Goal: Task Accomplishment & Management: Use online tool/utility

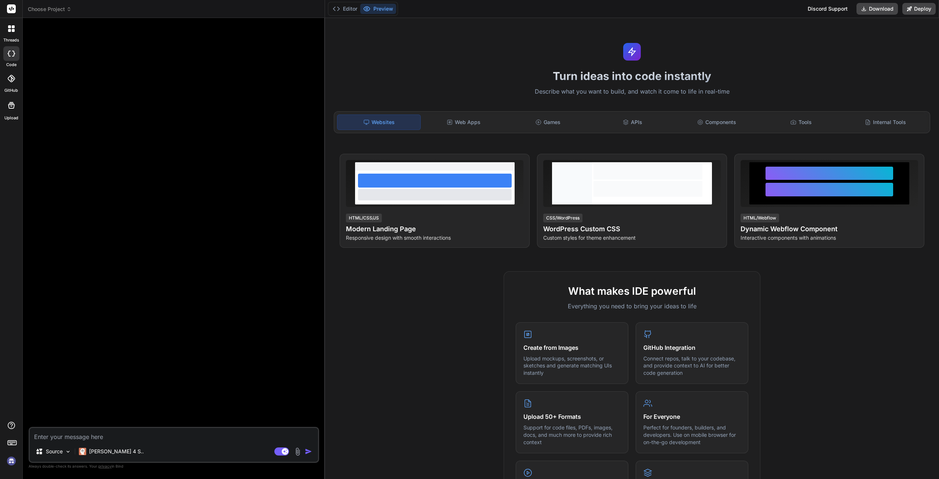
type textarea "x"
drag, startPoint x: 125, startPoint y: 439, endPoint x: 127, endPoint y: 435, distance: 4.4
click at [126, 436] on textarea at bounding box center [174, 434] width 288 height 13
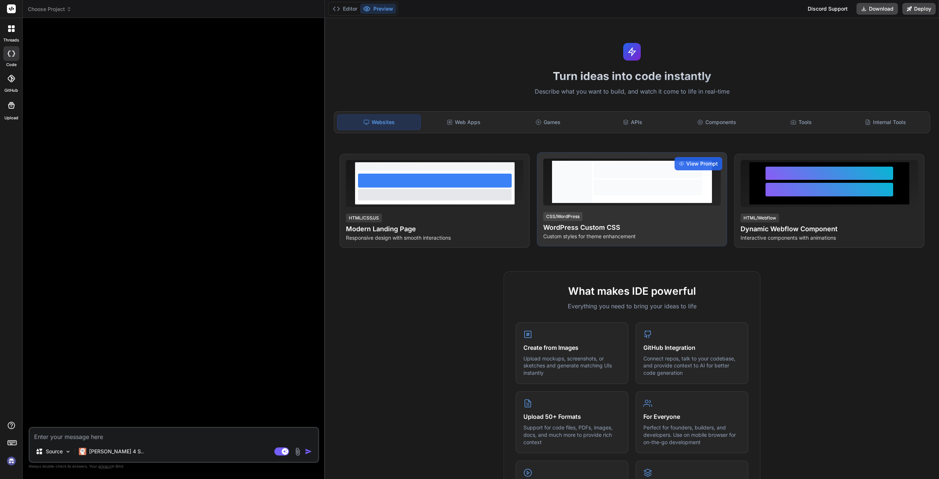
click at [608, 222] on h4 "WordPress Custom CSS" at bounding box center [632, 227] width 178 height 10
click at [687, 165] on span "View Prompt" at bounding box center [703, 163] width 32 height 7
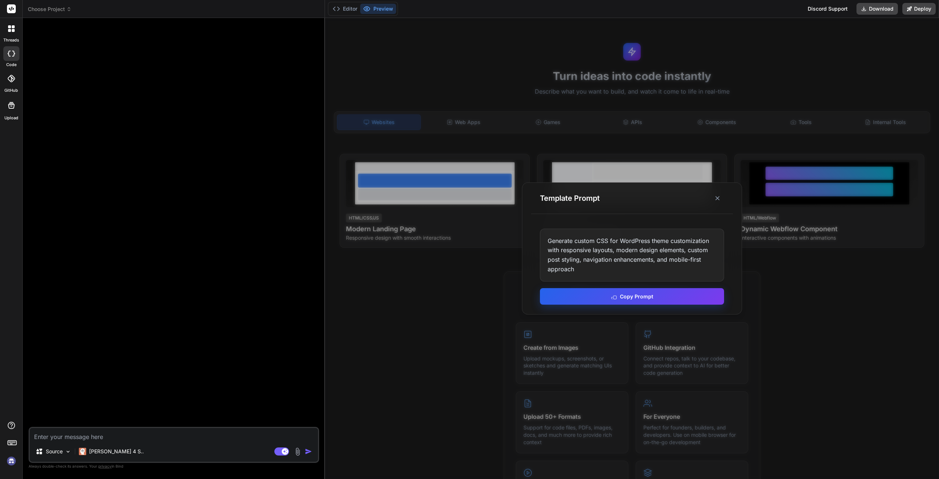
click at [676, 297] on button "Copy Prompt" at bounding box center [632, 296] width 184 height 17
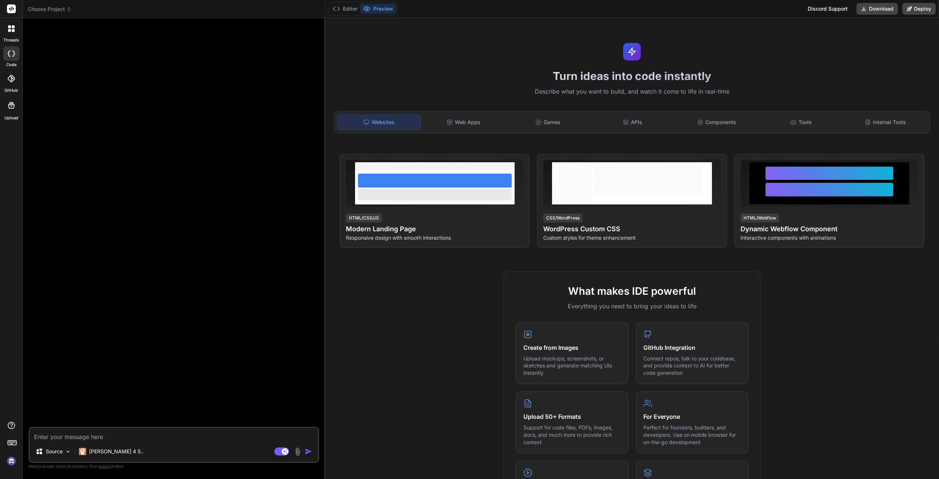
paste textarea "Generate custom CSS for WordPress theme customization with responsive layouts, …"
type textarea "Generate custom CSS for WordPress theme customization with responsive layouts, …"
type textarea "x"
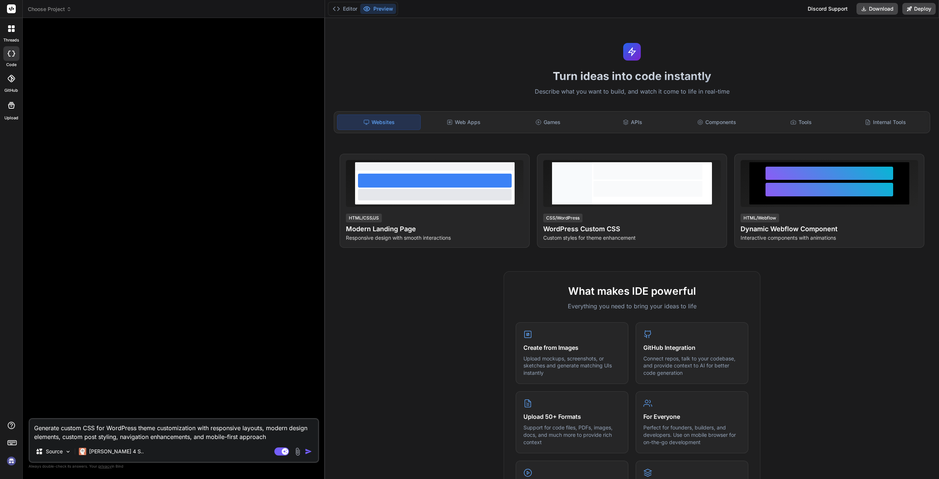
type textarea "Generate custom CSS for WordPress theme customization with responsive layouts, …"
type textarea "x"
type textarea "Generate custom CSS for WordPress theme customization with responsive layouts, …"
type textarea "x"
drag, startPoint x: 36, startPoint y: 430, endPoint x: 23, endPoint y: 364, distance: 67.3
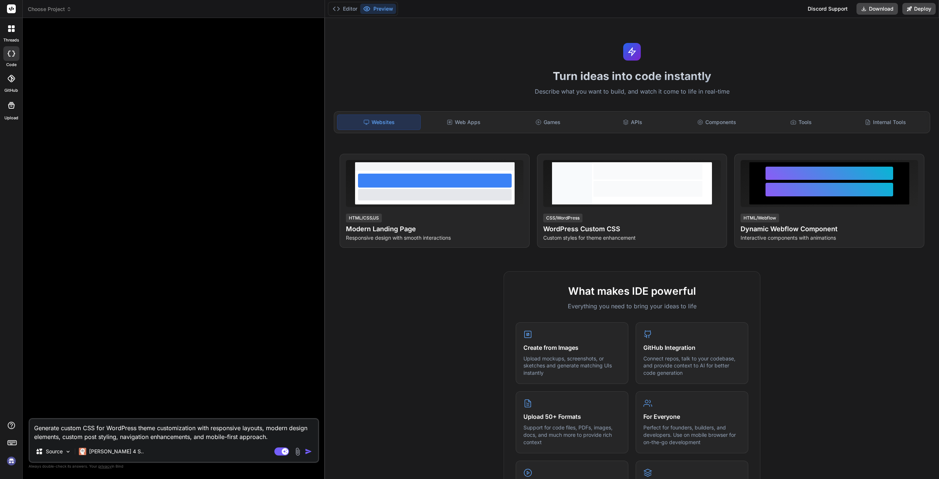
click at [35, 424] on textarea "Generate custom CSS for WordPress theme customization with responsive layouts, …" at bounding box center [174, 430] width 288 height 22
type textarea "CGenerate custom CSS for WordPress theme customization with responsive layouts,…"
type textarea "x"
type textarea "CrGenerate custom CSS for WordPress theme customization with responsive layouts…"
type textarea "x"
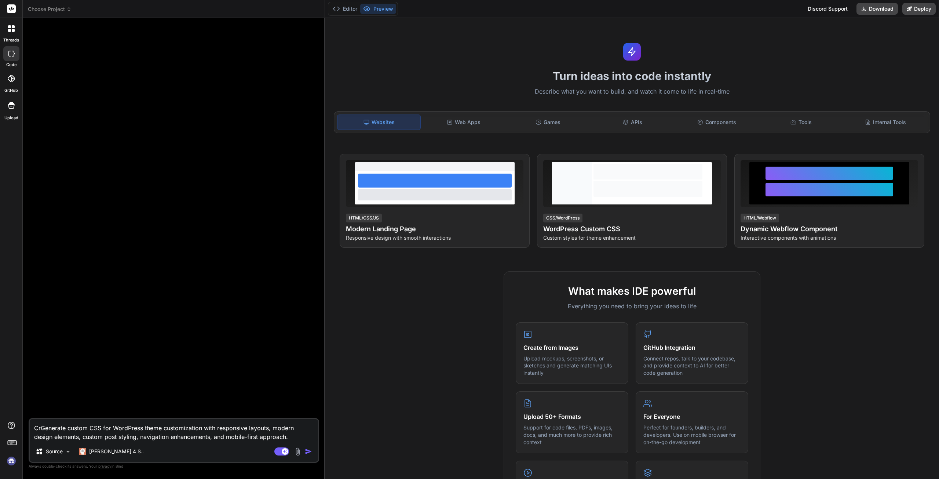
type textarea "CreGenerate custom CSS for WordPress theme customization with responsive layout…"
type textarea "x"
type textarea "CreaGenerate custom CSS for WordPress theme customization with responsive layou…"
type textarea "x"
type textarea "CreatGenerate custom CSS for WordPress theme customization with responsive layo…"
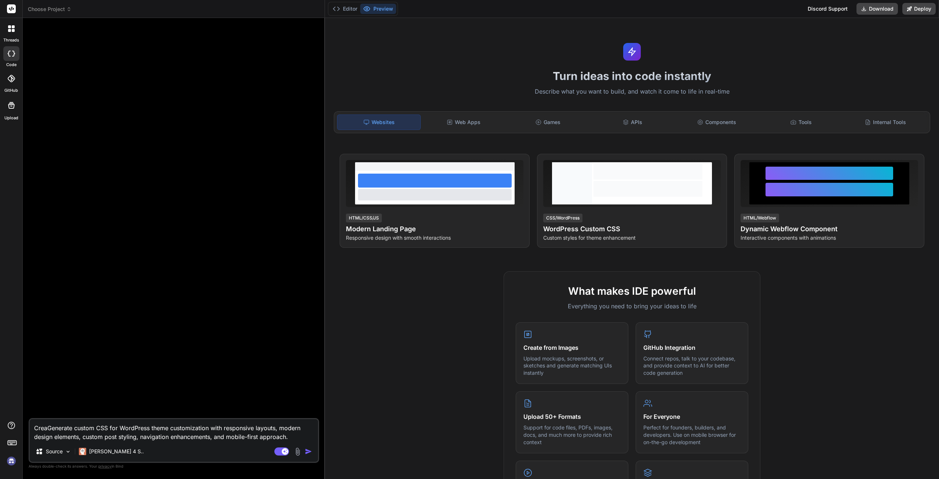
type textarea "x"
type textarea "CreateGenerate custom CSS for WordPress theme customization with responsive lay…"
type textarea "x"
type textarea "Create Generate custom CSS for WordPress theme customization with responsive la…"
type textarea "x"
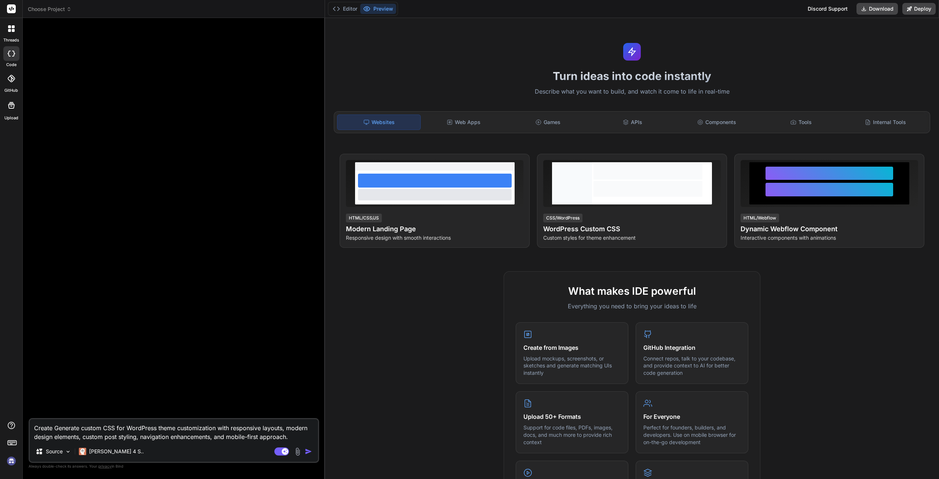
type textarea "Create aGenerate custom CSS for WordPress theme customization with responsive l…"
type textarea "x"
type textarea "Create a Generate custom CSS for WordPress theme customization with responsive …"
type textarea "x"
type textarea "Create a pGenerate custom CSS for WordPress theme customization with responsive…"
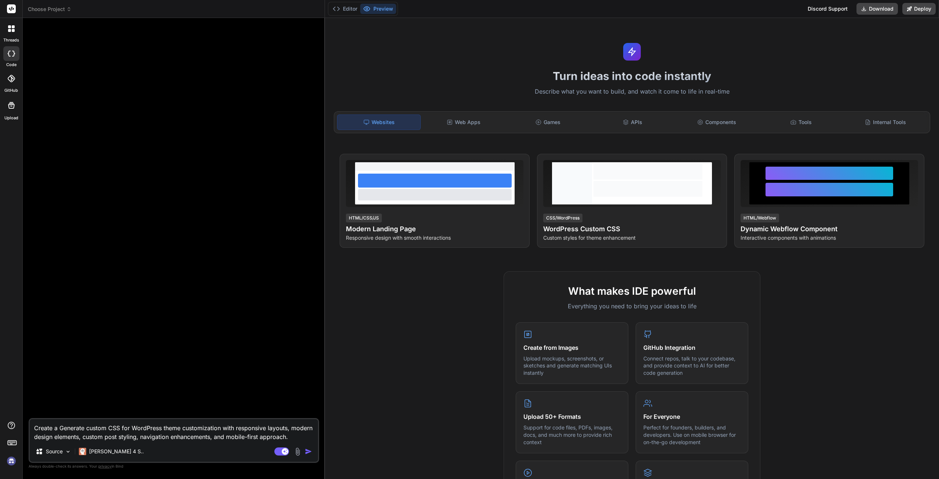
type textarea "x"
type textarea "Create a Generate custom CSS for WordPress theme customization with responsive …"
type textarea "x"
type textarea "Create a hGenerate custom CSS for WordPress theme customization with responsive…"
type textarea "x"
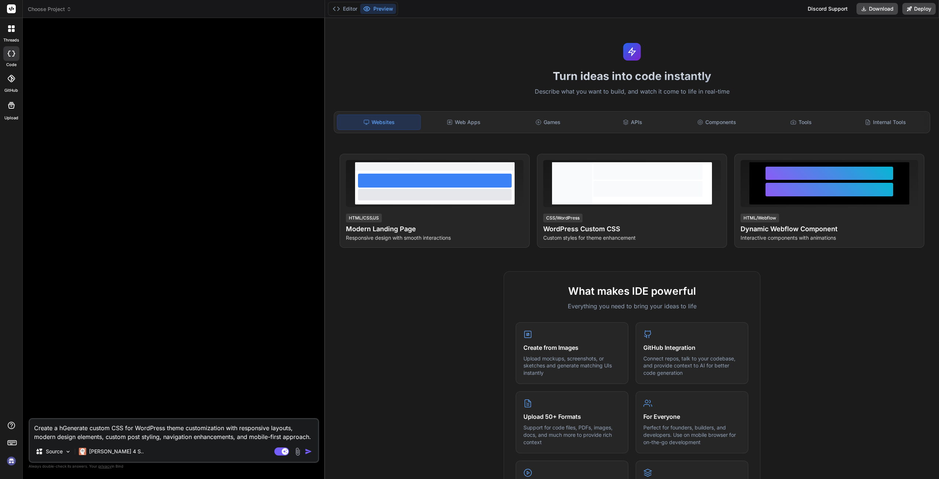
type textarea "Create a hyGenerate custom CSS for WordPress theme customization with responsiv…"
type textarea "x"
type textarea "Create a hypGenerate custom CSS for WordPress theme customization with responsi…"
type textarea "x"
type textarea "Create a hypeGenerate custom CSS for WordPress theme customization with respons…"
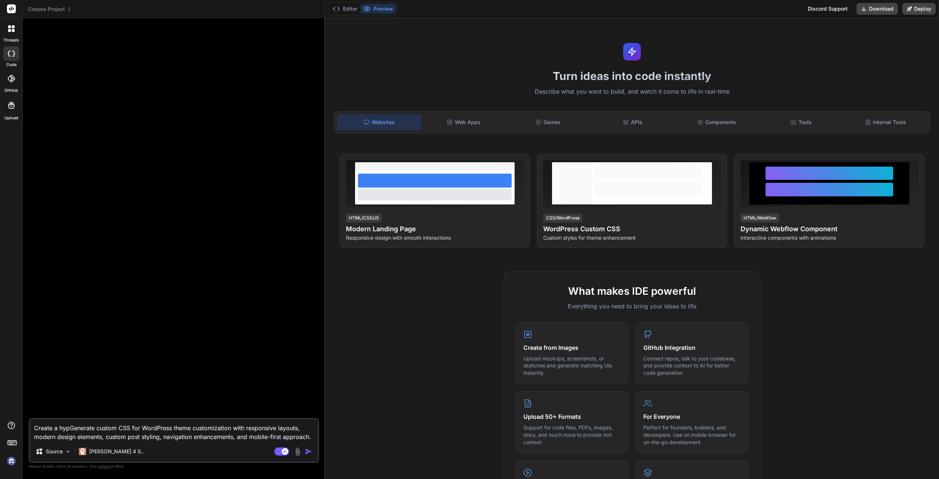
type textarea "x"
type textarea "Create a hyperGenerate custom CSS for WordPress theme customization with respon…"
type textarea "x"
type textarea "Create a hypeGenerate custom CSS for WordPress theme customization with respons…"
type textarea "x"
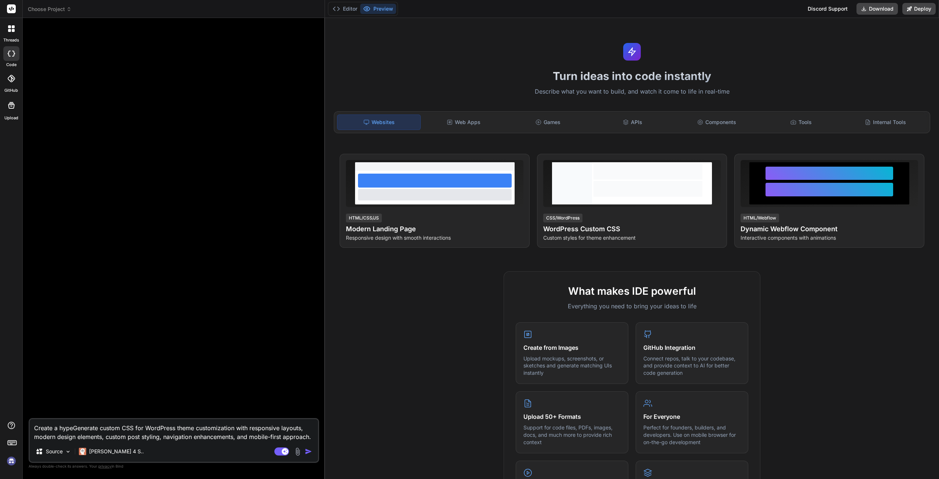
type textarea "Create a hypGenerate custom CSS for WordPress theme customization with responsi…"
type textarea "x"
type textarea "Create a hyGenerate custom CSS for WordPress theme customization with responsiv…"
type textarea "x"
type textarea "Create a hGenerate custom CSS for WordPress theme customization with responsive…"
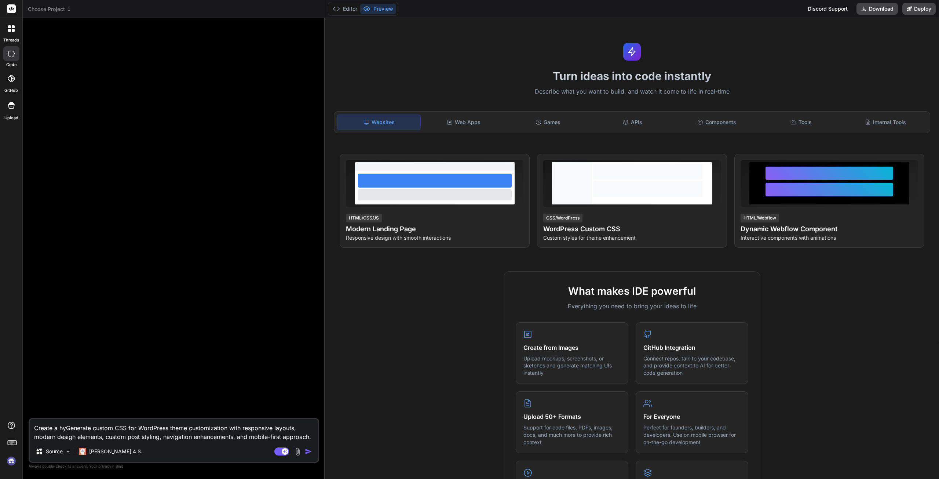
type textarea "x"
type textarea "Create a Generate custom CSS for WordPress theme customization with responsive …"
type textarea "x"
type textarea "Create aGenerate custom CSS for WordPress theme customization with responsive l…"
type textarea "x"
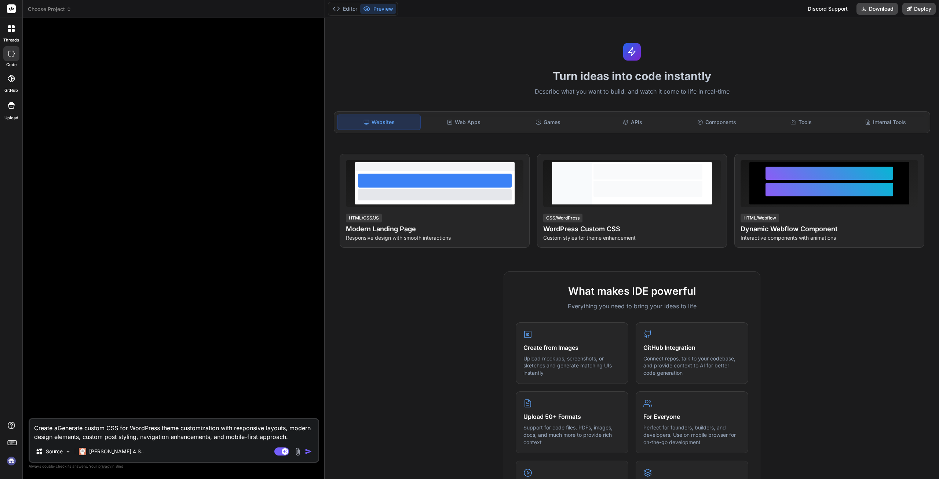
type textarea "Create a Generate custom CSS for WordPress theme customization with responsive …"
type textarea "x"
type textarea "Create a hGenerate custom CSS for WordPress theme customization with responsive…"
type textarea "x"
type textarea "Create a hiGenerate custom CSS for WordPress theme customization with responsiv…"
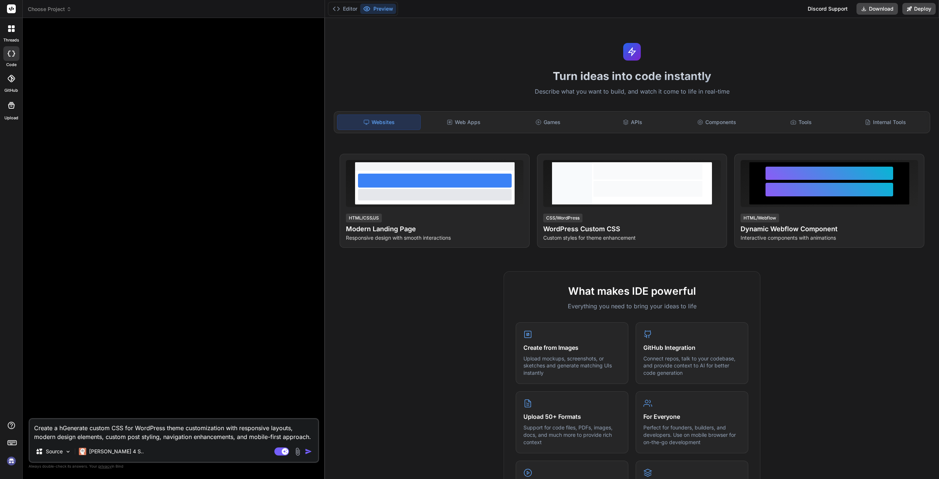
type textarea "x"
type textarea "Create a higGenerate custom CSS for WordPress theme customization with responsi…"
type textarea "x"
type textarea "Create a highGenerate custom CSS for WordPress theme customization with respons…"
type textarea "x"
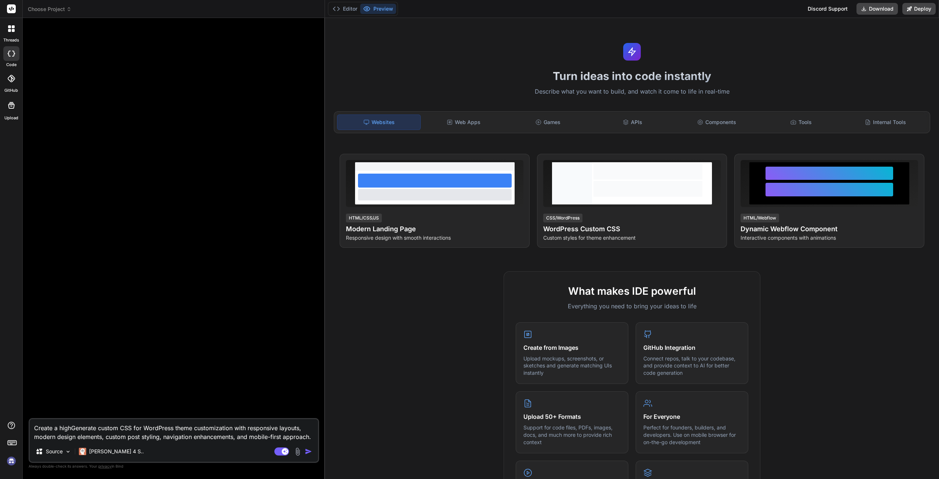
type textarea "Create a higGenerate custom CSS for WordPress theme customization with responsi…"
type textarea "x"
type textarea "Create a hiGenerate custom CSS for WordPress theme customization with responsiv…"
type textarea "x"
type textarea "Create a hGenerate custom CSS for WordPress theme customization with responsive…"
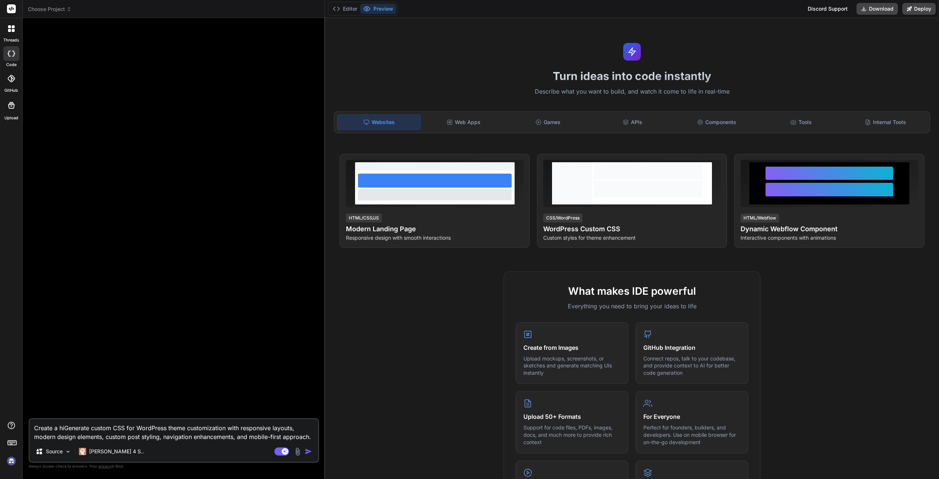
type textarea "x"
type textarea "Create a Generate custom CSS for WordPress theme customization with responsive …"
type textarea "x"
type textarea "Create aGenerate custom CSS for WordPress theme customization with responsive l…"
type textarea "x"
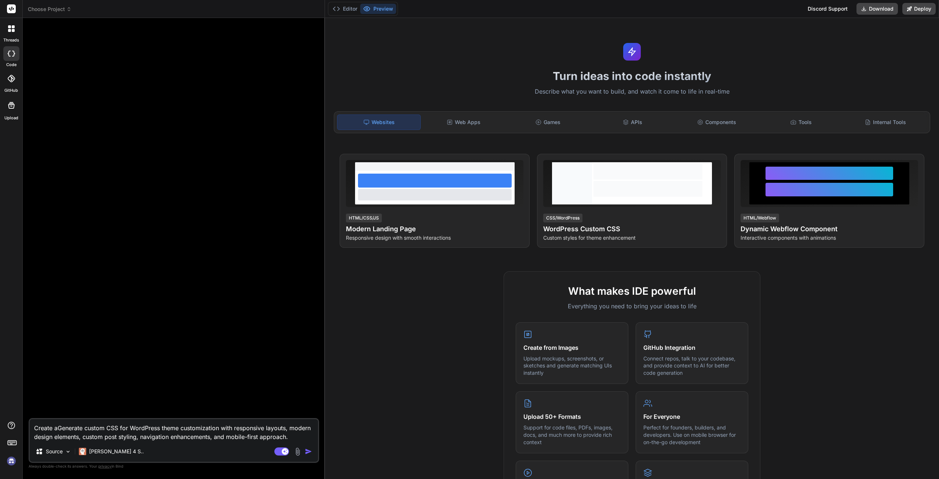
type textarea "Create anGenerate custom CSS for WordPress theme customization with responsive …"
type textarea "x"
type textarea "Create an Generate custom CSS for WordPress theme customization with responsive…"
type textarea "x"
type textarea "Create an SGenerate custom CSS for WordPress theme customization with responsiv…"
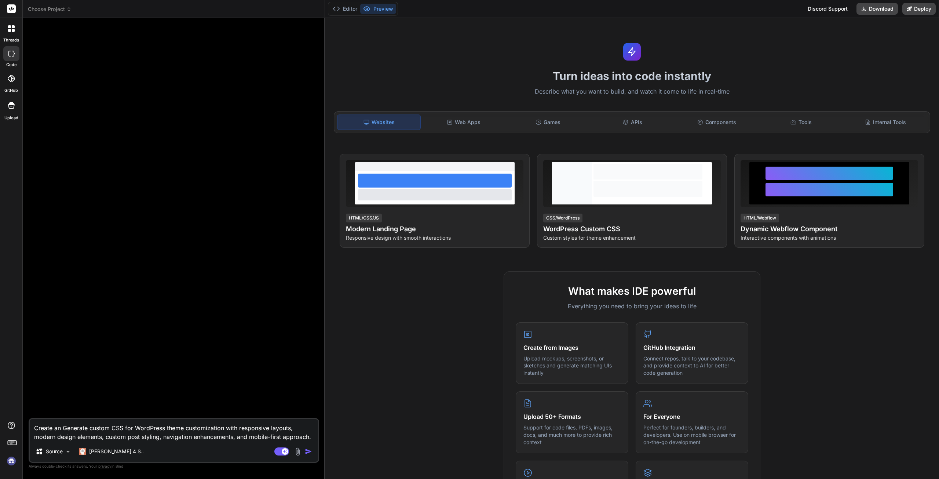
type textarea "x"
type textarea "Create an SEGenerate custom CSS for WordPress theme customization with responsi…"
type textarea "x"
type textarea "Create an SEOGenerate custom CSS for WordPress theme customization with respons…"
type textarea "x"
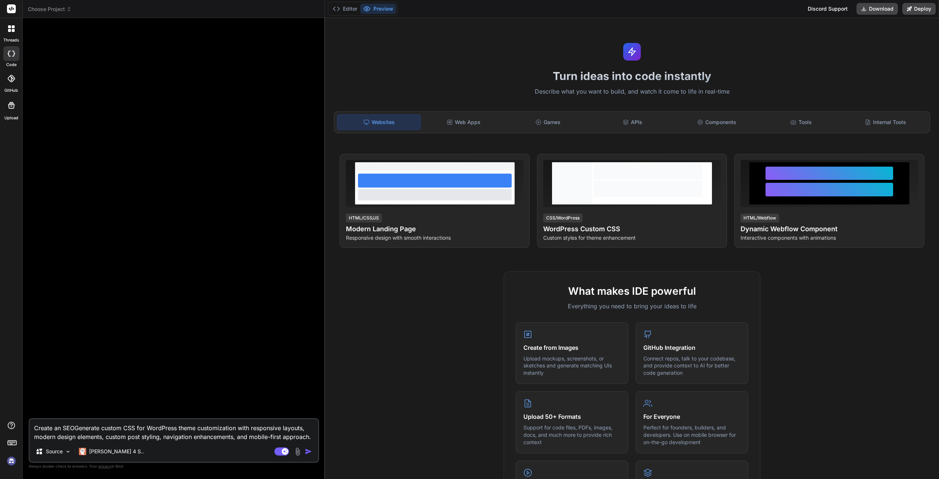
type textarea "Create an SEO Generate custom CSS for WordPress theme customization with respon…"
type textarea "x"
type textarea "Create an SEO oGenerate custom CSS for WordPress theme customization with respo…"
type textarea "x"
type textarea "Create an SEO opGenerate custom CSS for WordPress theme customization with resp…"
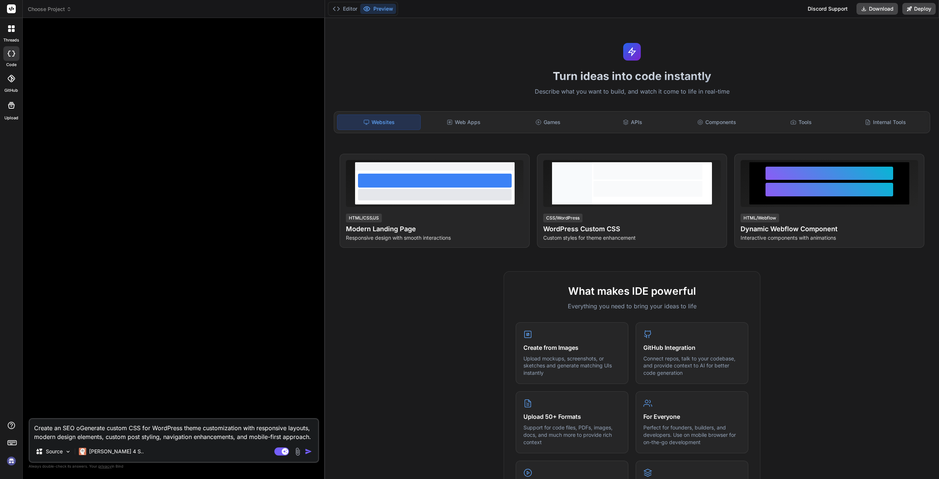
type textarea "x"
type textarea "Create an SEO optGenerate custom CSS for WordPress theme customization with res…"
type textarea "x"
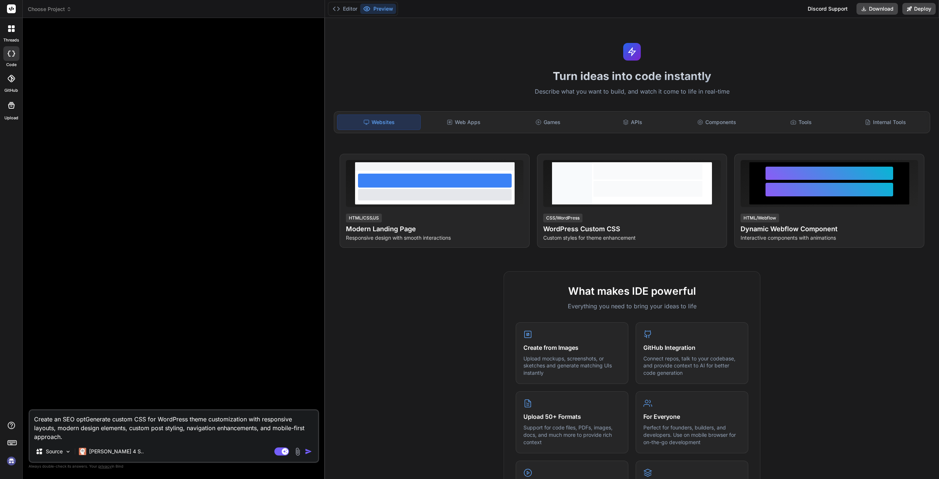
type textarea "Create an SEO optiGenerate custom CSS for WordPress theme customization with re…"
type textarea "x"
type textarea "Create an SEO optimGenerate custom CSS for WordPress theme customization with r…"
type textarea "x"
type textarea "Create an SEO optimiGenerate custom CSS for WordPress theme customization with …"
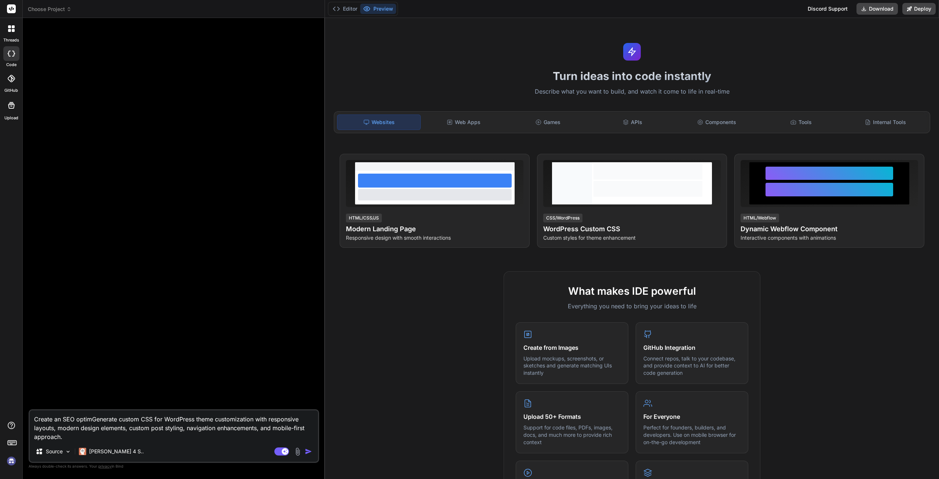
type textarea "x"
type textarea "Create an SEO optimizGenerate custom CSS for WordPress theme customization with…"
type textarea "x"
type textarea "Create an SEO optimizeGenerate custom CSS for WordPress theme customization wit…"
type textarea "x"
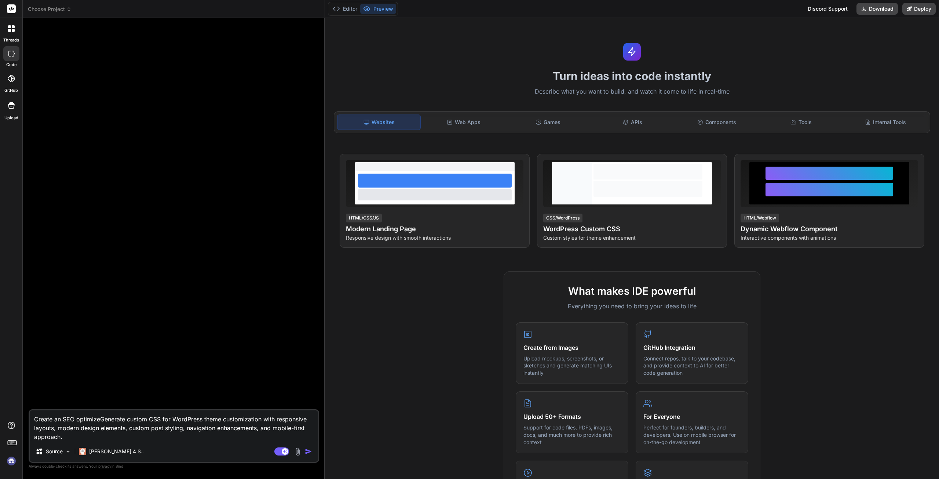
type textarea "Create an SEO optimizeeGenerate custom CSS for WordPress theme customization wi…"
type textarea "x"
type textarea "Create an SEO optimizeGenerate custom CSS for WordPress theme customization wit…"
type textarea "x"
type textarea "Create an SEO optimizedGenerate custom CSS for WordPress theme customization wi…"
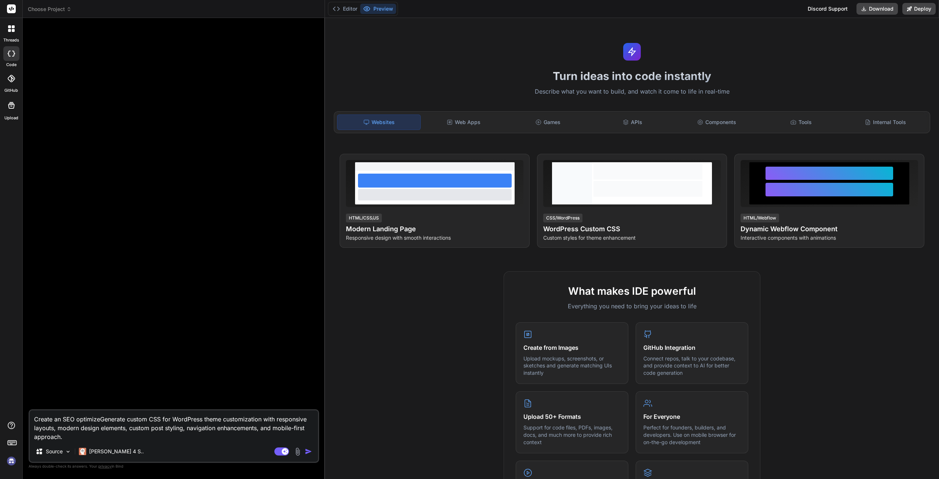
type textarea "x"
type textarea "Create an SEO optimized Generate custom CSS for WordPress theme customization w…"
type textarea "x"
type textarea "Create an SEO optimized wGenerate custom CSS for WordPress theme customization …"
type textarea "x"
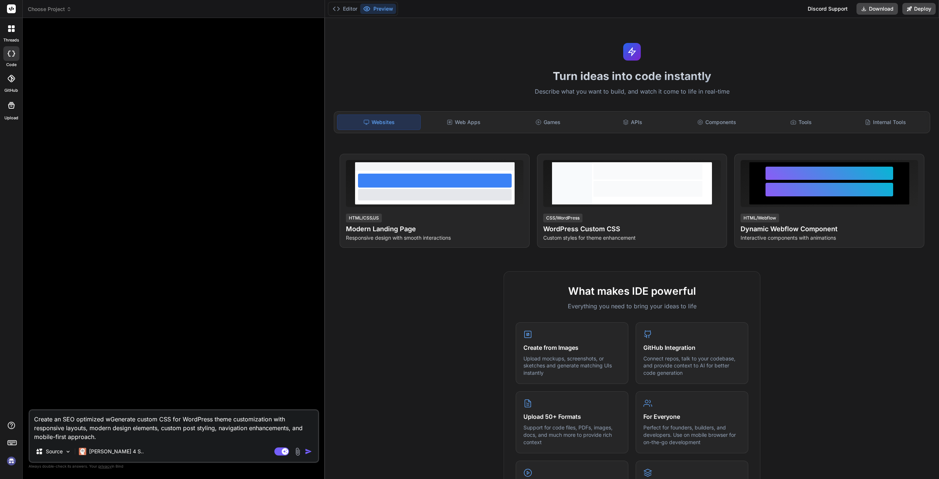
type textarea "Create an SEO optimized weGenerate custom CSS for WordPress theme customization…"
type textarea "x"
type textarea "Create an SEO optimized webGenerate custom CSS for WordPress theme customizatio…"
type textarea "x"
type textarea "Create an SEO optimized websGenerate custom CSS for WordPress theme customizati…"
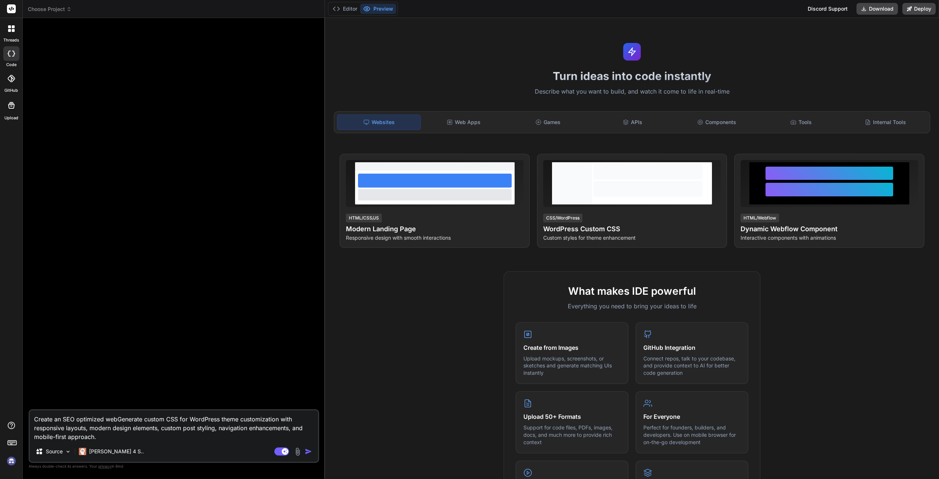
type textarea "x"
type textarea "Create an SEO optimized websiGenerate custom CSS for WordPress theme customizat…"
type textarea "x"
type textarea "Create an SEO optimized websitGenerate custom CSS for WordPress theme customiza…"
type textarea "x"
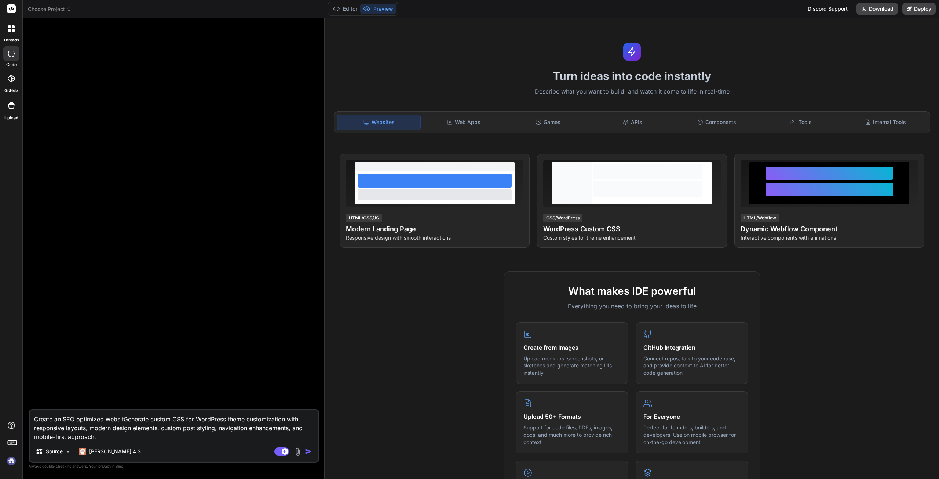
type textarea "Create an SEO optimized websiteGenerate custom CSS for WordPress theme customiz…"
type textarea "x"
type textarea "Create an SEO optimized website Generate custom CSS for WordPress theme customi…"
type textarea "x"
type textarea "Create an SEO optimized website fGenerate custom CSS for WordPress theme custom…"
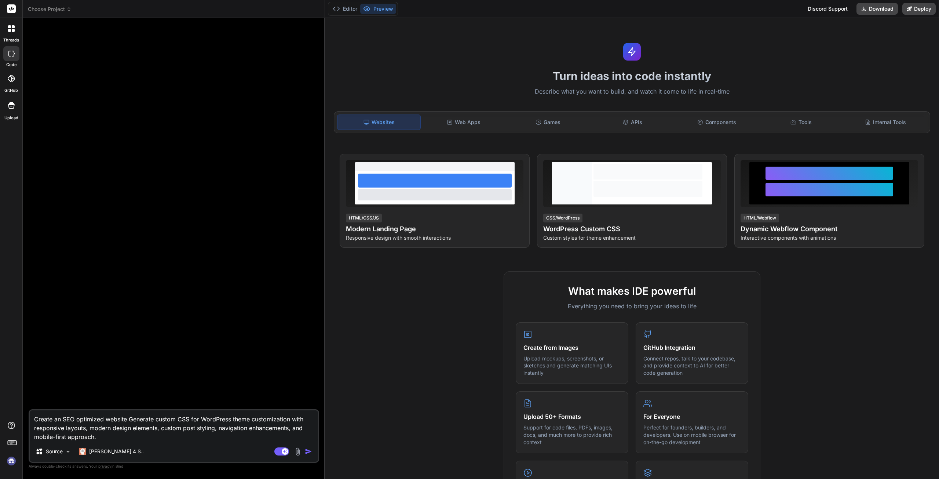
type textarea "x"
type textarea "Create an SEO optimized website foGenerate custom CSS for WordPress theme custo…"
type textarea "x"
type textarea "Create an SEO optimized website forGenerate custom CSS for WordPress theme cust…"
type textarea "x"
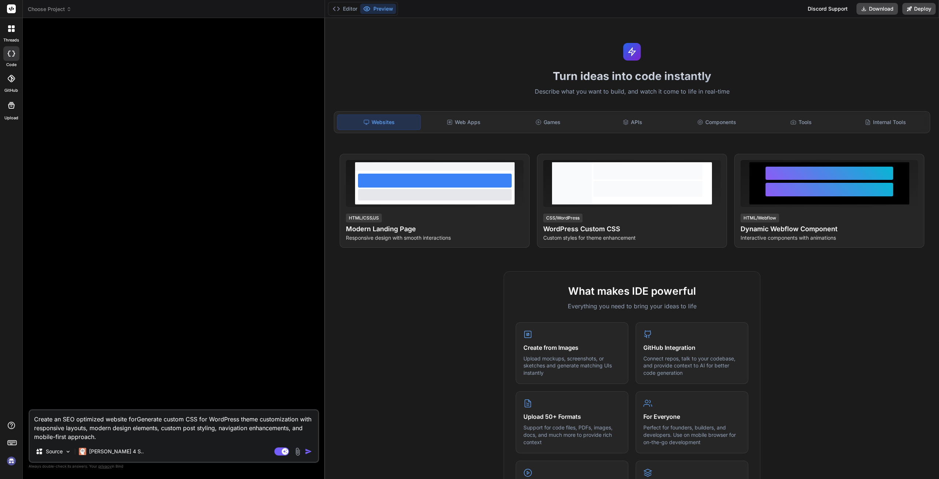
type textarea "Create an SEO optimized website for Generate custom CSS for WordPress theme cus…"
type textarea "x"
type textarea "Create an SEO optimized website for aGenerate custom CSS for WordPress theme cu…"
type textarea "x"
type textarea "Create an SEO optimized website for a Generate custom CSS for WordPress theme c…"
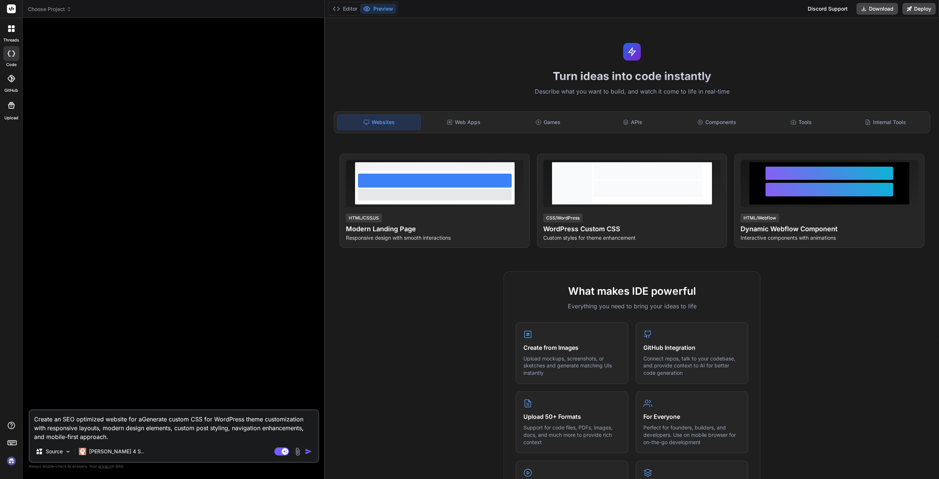
type textarea "x"
type textarea "Create an SEO optimized website for a PGenerate custom CSS for WordPress theme …"
type textarea "x"
type textarea "Create an SEO optimized website for a PlGenerate custom CSS for WordPress theme…"
type textarea "x"
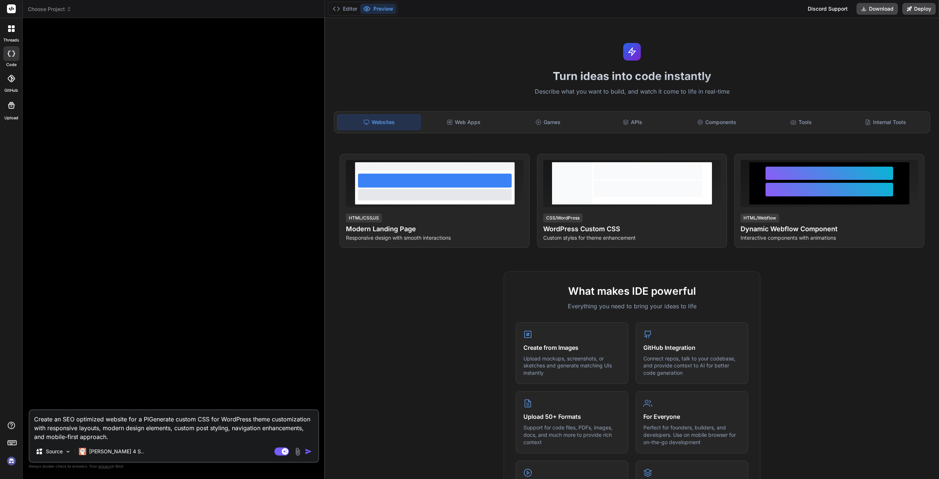
type textarea "Create an SEO optimized website for a PluGenerate custom CSS for WordPress them…"
type textarea "x"
type textarea "Create an SEO optimized website for a PlumGenerate custom CSS for WordPress the…"
type textarea "x"
type textarea "Create an SEO optimized website for a PlumbGenerate custom CSS for WordPress th…"
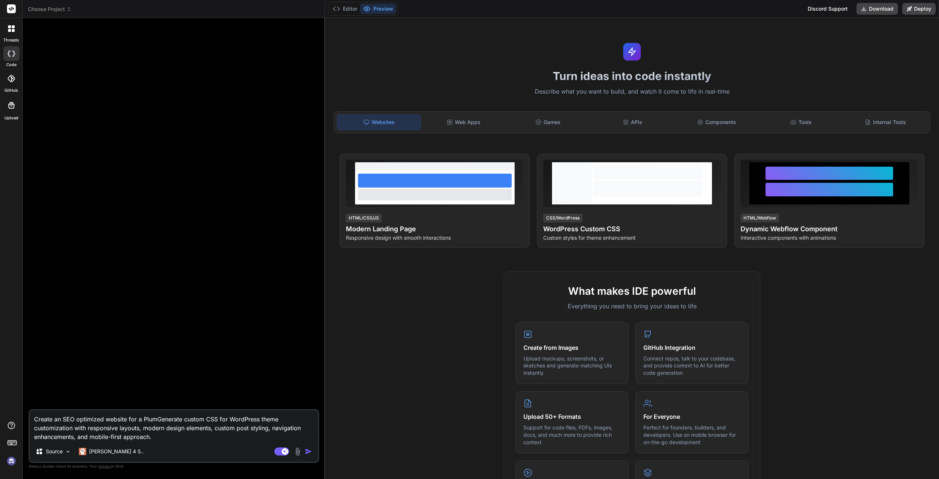
type textarea "x"
type textarea "Create an SEO optimized website for a PlumbeGenerate custom CSS for WordPress t…"
type textarea "x"
type textarea "Create an SEO optimized website for a PlumberGenerate custom CSS for WordPress …"
type textarea "x"
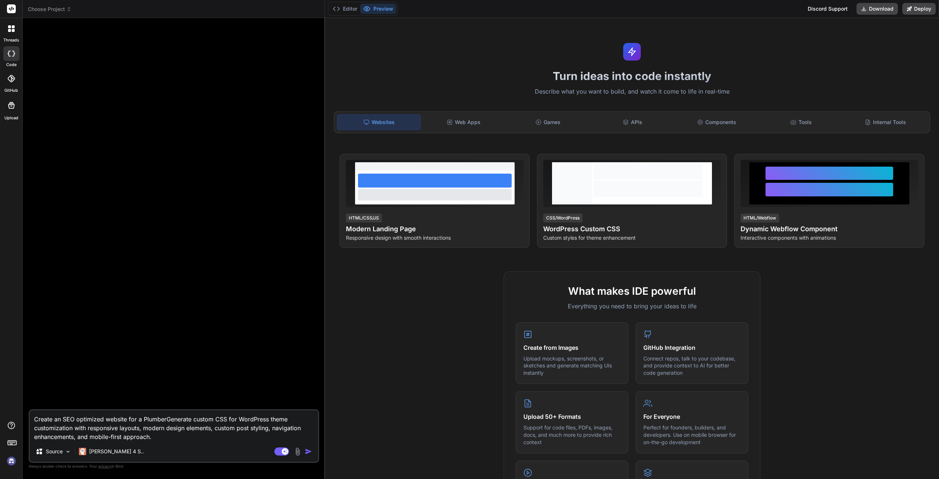
type textarea "Create an SEO optimized website for a Plumber Generate custom CSS for WordPress…"
type textarea "x"
type textarea "Create an SEO optimized website for a Plumber lGenerate custom CSS for WordPres…"
type textarea "x"
type textarea "Create an SEO optimized website for a Plumber loGenerate custom CSS for WordPre…"
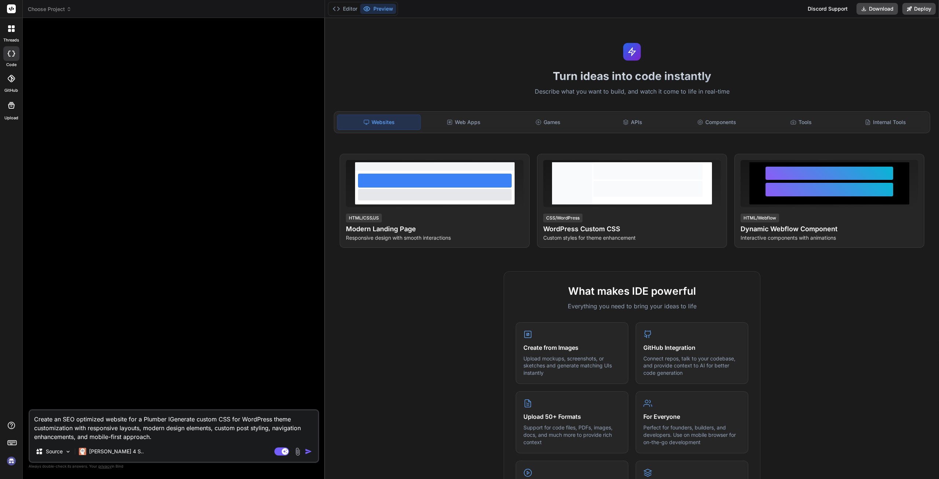
type textarea "x"
type textarea "Create an SEO optimized website for a Plumber locGenerate custom CSS for WordPr…"
type textarea "x"
type textarea "Create an SEO optimized website for a Plumber locaGenerate custom CSS for WordP…"
type textarea "x"
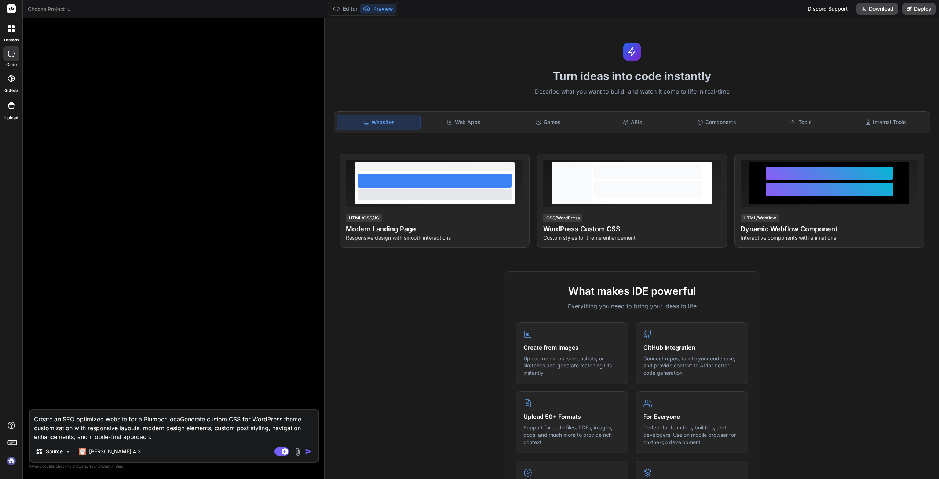
type textarea "Create an SEO optimized website for a Plumber locatGenerate custom CSS for Word…"
type textarea "x"
type textarea "Create an SEO optimized website for a Plumber locateGenerate custom CSS for Wor…"
type textarea "x"
type textarea "Create an SEO optimized website for a Plumber locatedGenerate custom CSS for Wo…"
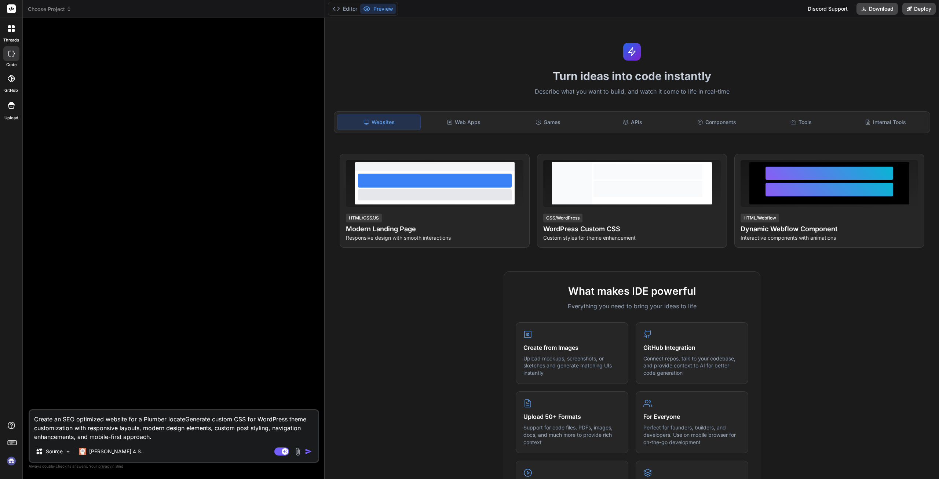
type textarea "x"
type textarea "Create an SEO optimized website for a Plumber locateGenerate custom CSS for Wor…"
type textarea "x"
type textarea "Create an SEO optimized website for a Plumber locatGenerate custom CSS for Word…"
type textarea "x"
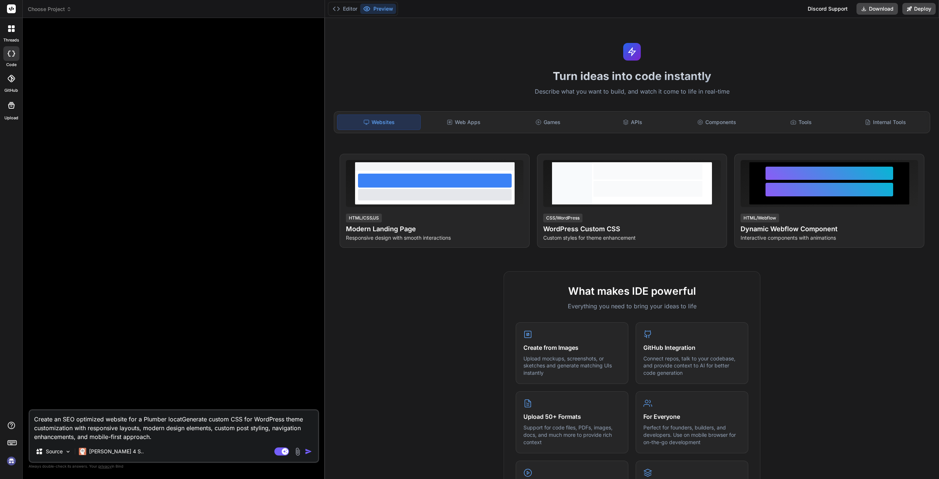
type textarea "Create an SEO optimized website for a Plumber locaGenerate custom CSS for WordP…"
type textarea "x"
type textarea "Create an SEO optimized website for a Plumber locGenerate custom CSS for WordPr…"
type textarea "x"
type textarea "Create an SEO optimized website for a Plumber loGenerate custom CSS for WordPre…"
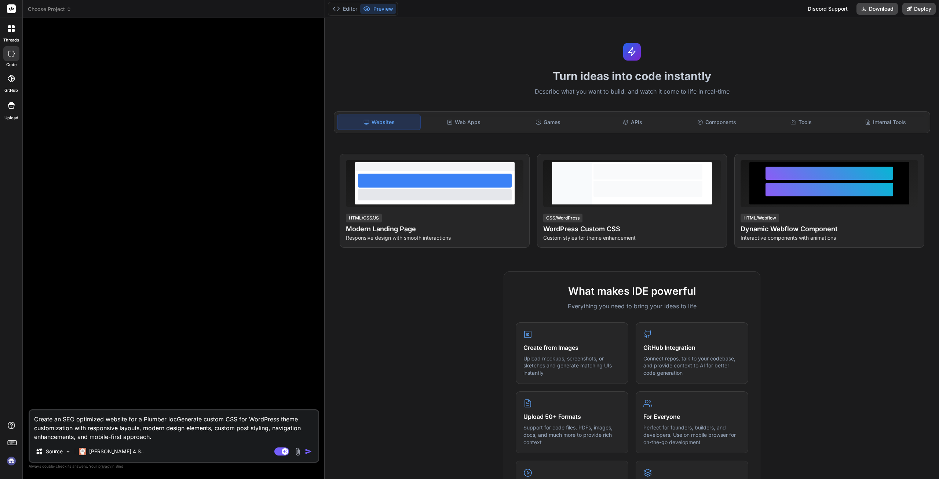
type textarea "x"
type textarea "Create an SEO optimized website for a Plumber lGenerate custom CSS for WordPres…"
type textarea "x"
type textarea "Create an SEO optimized website for a Plumber Generate custom CSS for WordPress…"
type textarea "x"
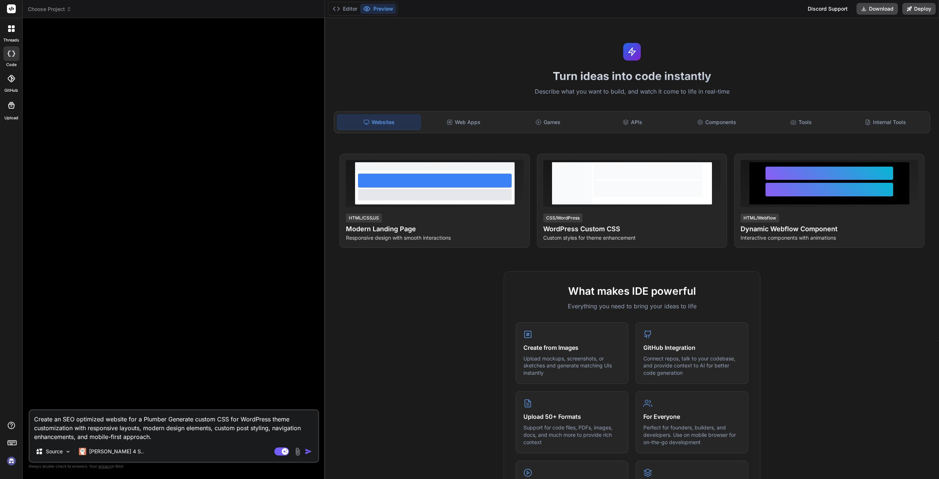
type textarea "Create an SEO optimized website for a PlumberGenerate custom CSS for WordPress …"
type textarea "x"
type textarea "Create an SEO optimized website for a PlumbeGenerate custom CSS for WordPress t…"
type textarea "x"
type textarea "Create an SEO optimized website for a PlumbGenerate custom CSS for WordPress th…"
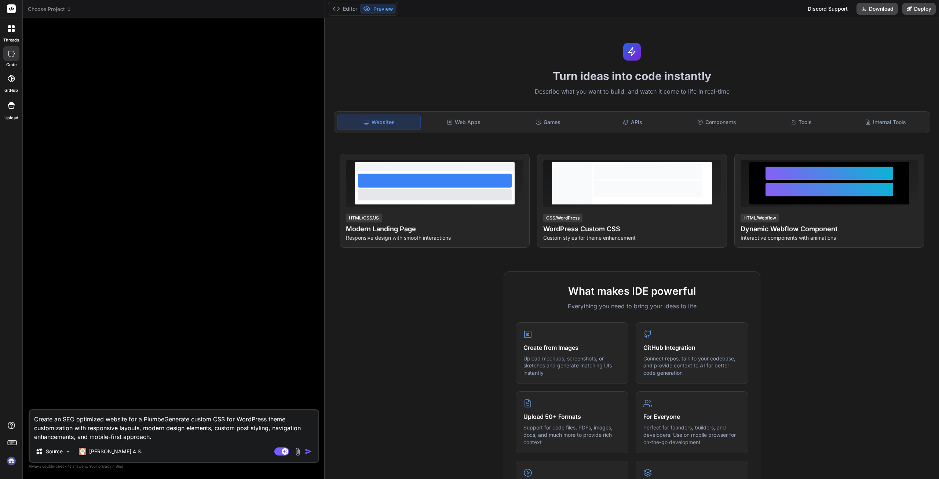
type textarea "x"
type textarea "Create an SEO optimized website for a PlumbiGenerate custom CSS for WordPress t…"
type textarea "x"
type textarea "Create an SEO optimized website for a PlumbinGenerate custom CSS for WordPress …"
type textarea "x"
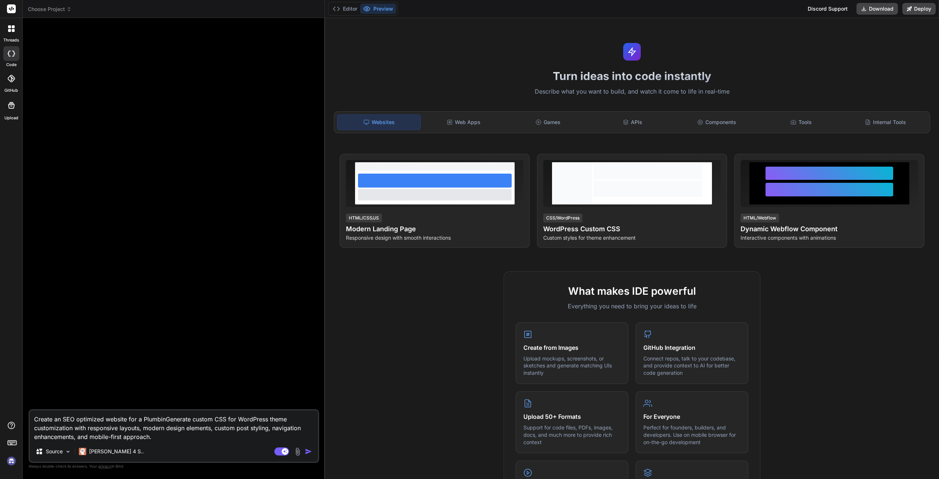
type textarea "Create an SEO optimized website for a PlumbingGenerate custom CSS for WordPress…"
type textarea "x"
type textarea "Create an SEO optimized website for a Plumbing Generate custom CSS for WordPres…"
type textarea "x"
type textarea "Create an SEO optimized website for a Plumbing cGenerate custom CSS for WordPre…"
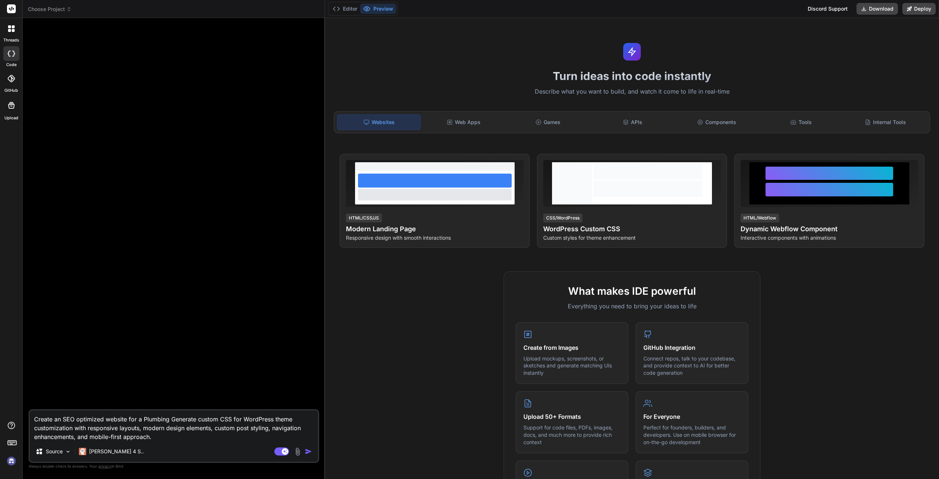
type textarea "x"
type textarea "Create an SEO optimized website for a Plumbing coGenerate custom CSS for WordPr…"
type textarea "x"
type textarea "Create an SEO optimized website for a Plumbing comGenerate custom CSS for WordP…"
type textarea "x"
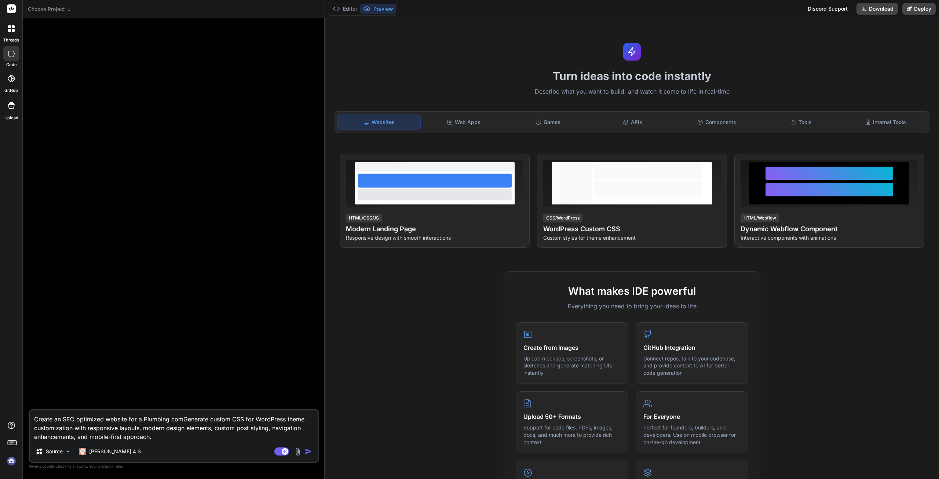
type textarea "Create an SEO optimized website for a Plumbing compGenerate custom CSS for Word…"
paste textarea "#C8E6C9#1976D2 #546E7A"
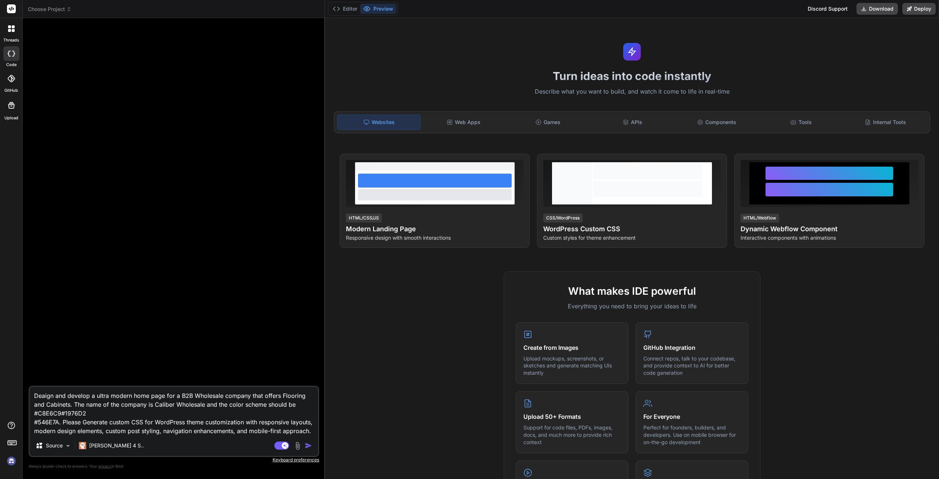
scroll to position [9, 0]
click at [69, 445] on img at bounding box center [68, 446] width 6 height 6
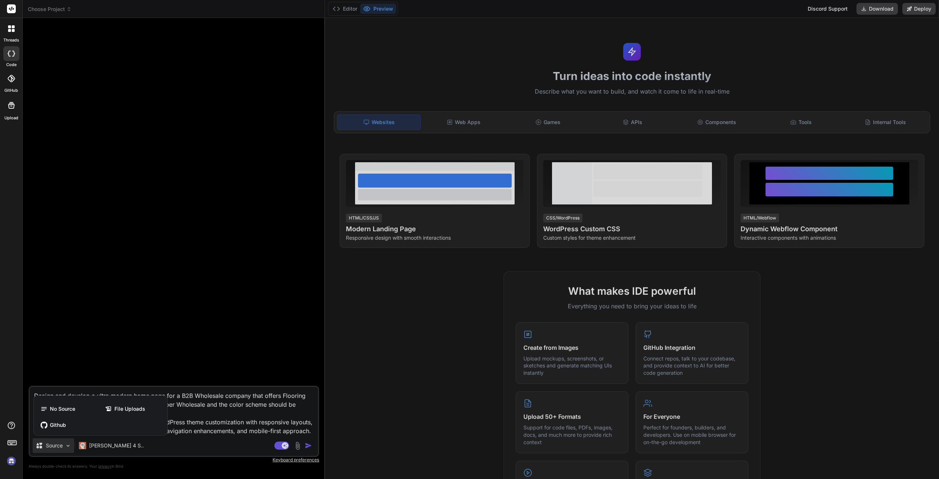
click at [69, 445] on div at bounding box center [469, 239] width 939 height 479
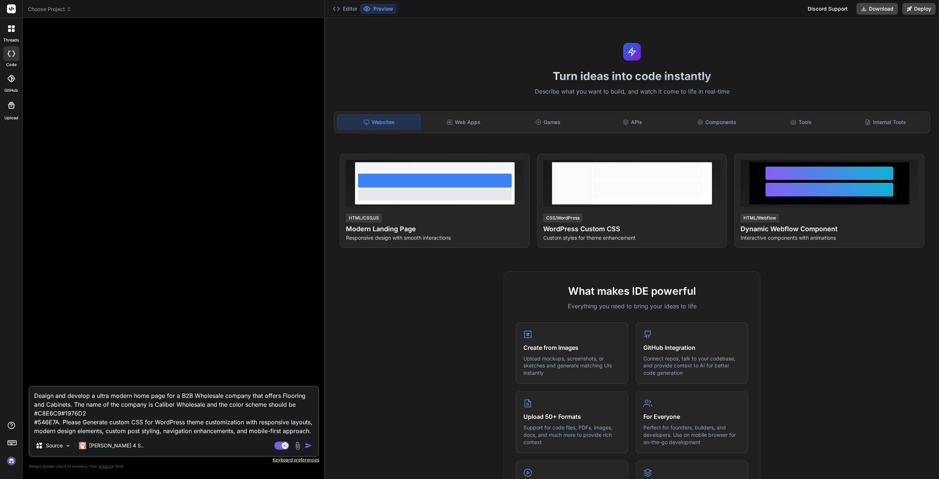
click at [306, 445] on img "button" at bounding box center [308, 445] width 7 height 7
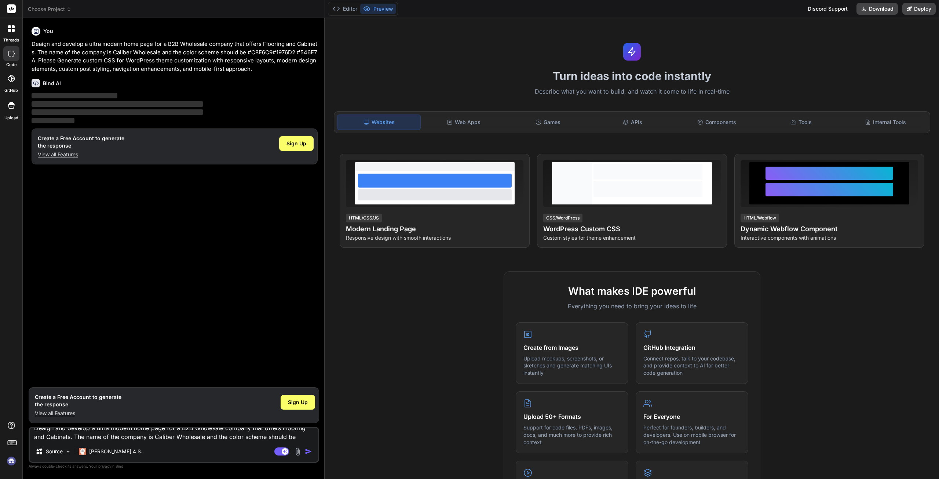
scroll to position [0, 0]
click at [294, 146] on span "Sign Up" at bounding box center [297, 143] width 20 height 7
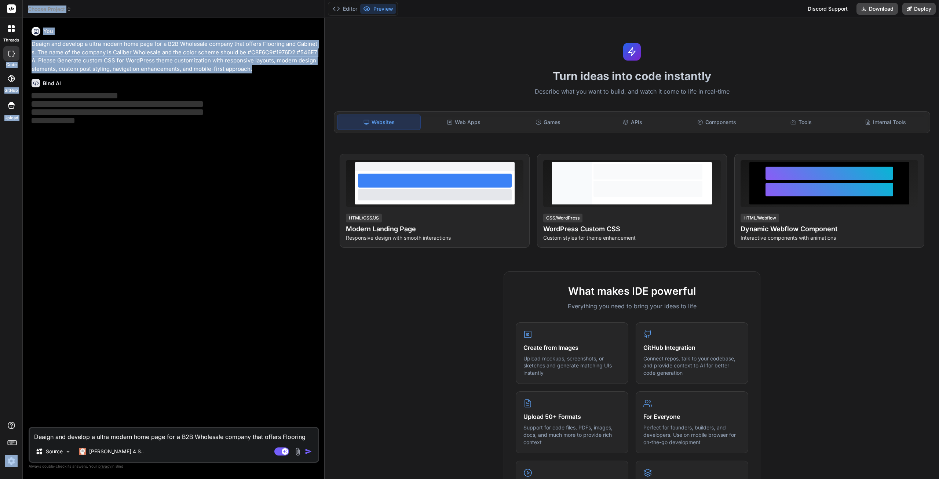
drag, startPoint x: 165, startPoint y: 51, endPoint x: 19, endPoint y: 48, distance: 145.7
click at [19, 48] on div "threads code GitHub Upload Choose Project Created with Pixso. Bind AI Web Searc…" at bounding box center [469, 239] width 939 height 479
copy div "code GitHub Upload Choose Project Created with Pixso. Bind AI Web Search Create…"
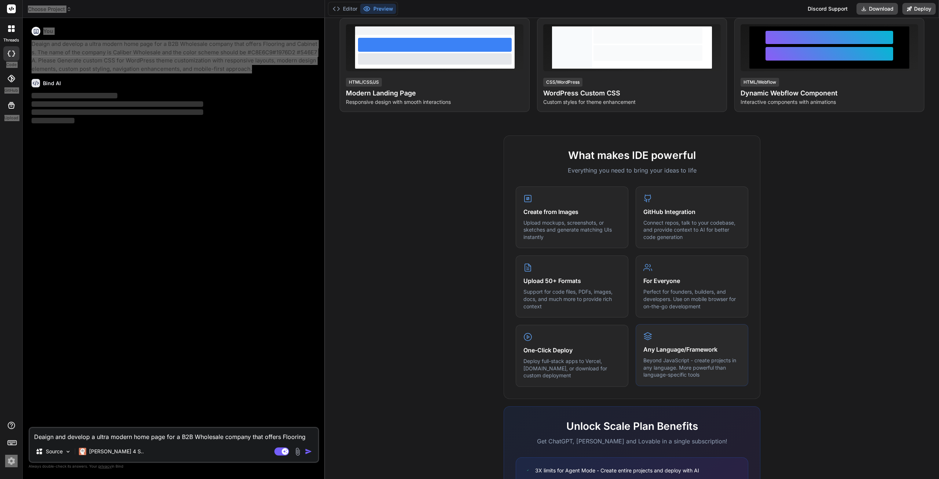
scroll to position [221, 0]
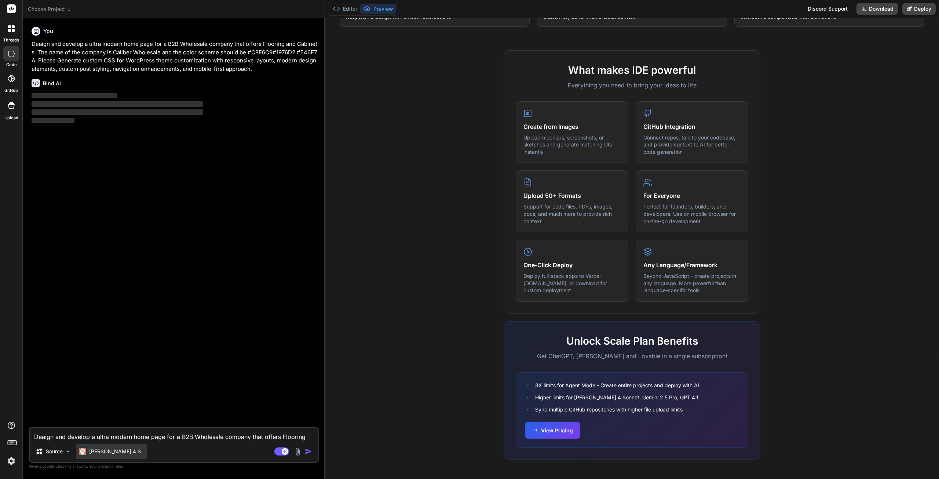
click at [113, 452] on p "[PERSON_NAME] 4 S.." at bounding box center [116, 451] width 55 height 7
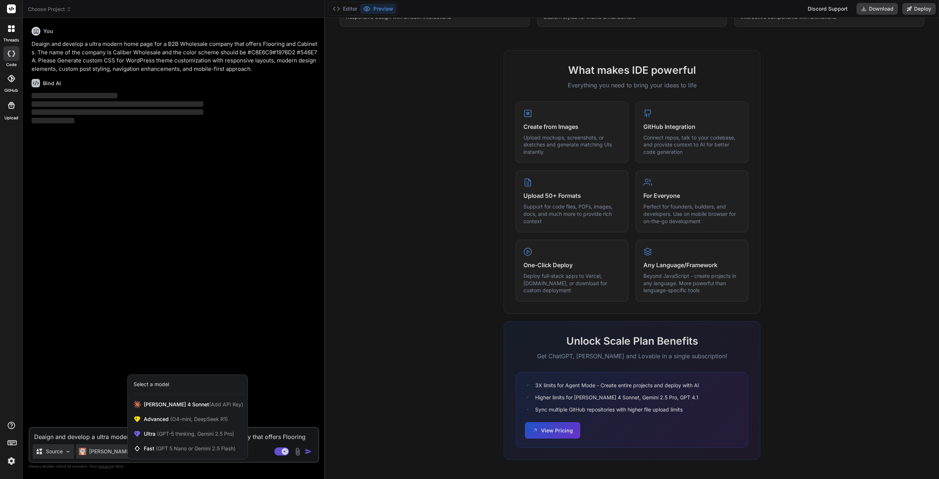
click at [49, 453] on div at bounding box center [469, 239] width 939 height 479
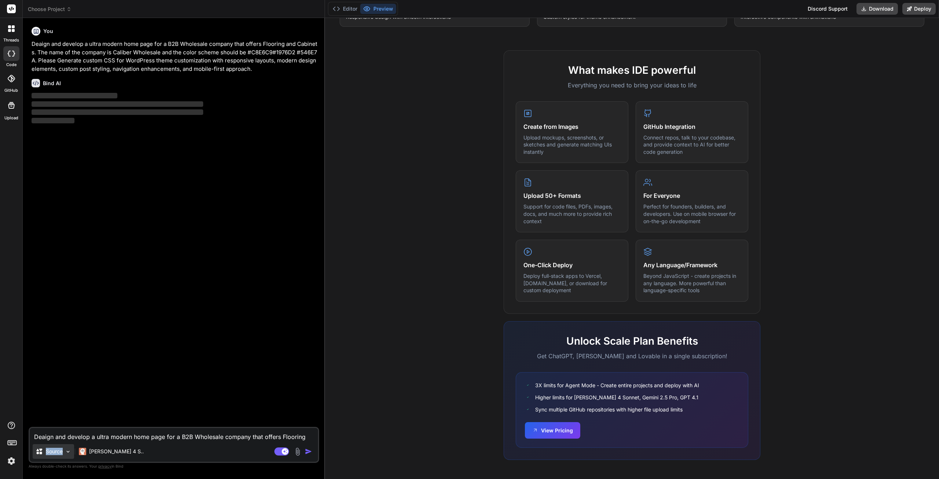
click at [49, 453] on p "Source" at bounding box center [54, 451] width 17 height 7
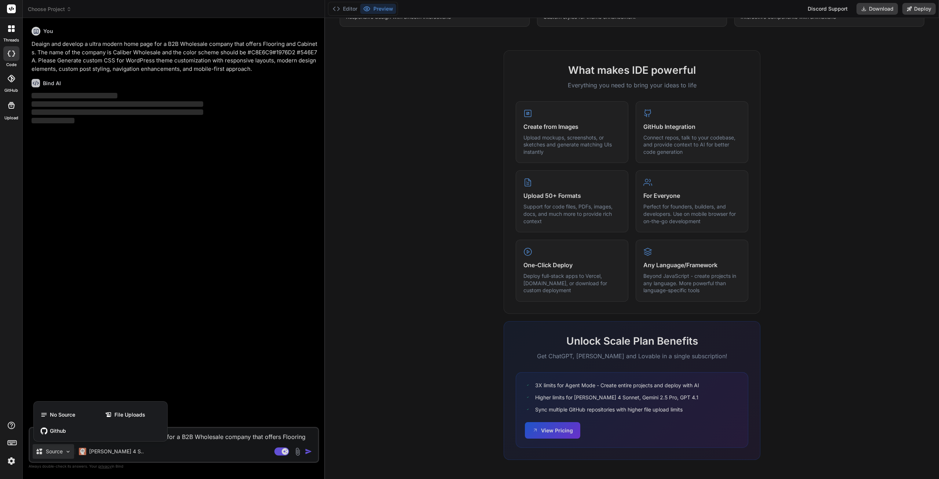
click at [96, 451] on div at bounding box center [469, 239] width 939 height 479
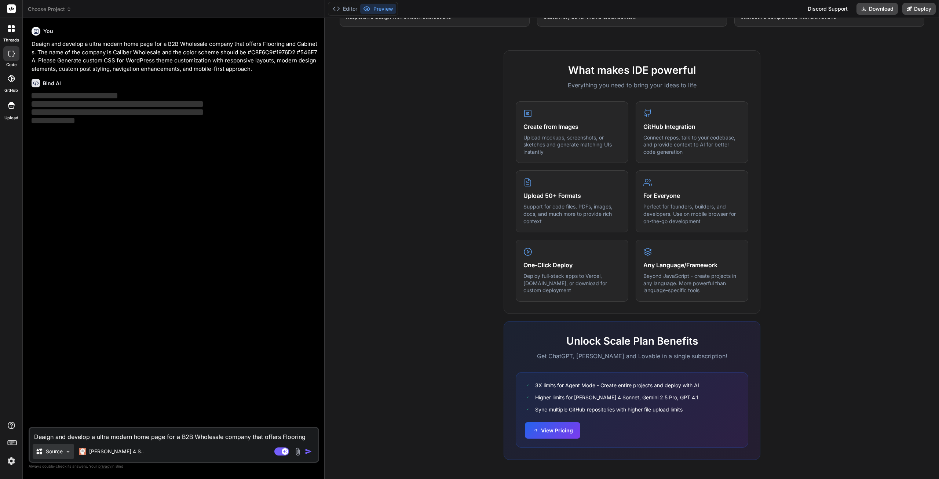
click at [61, 452] on p "Source" at bounding box center [54, 451] width 17 height 7
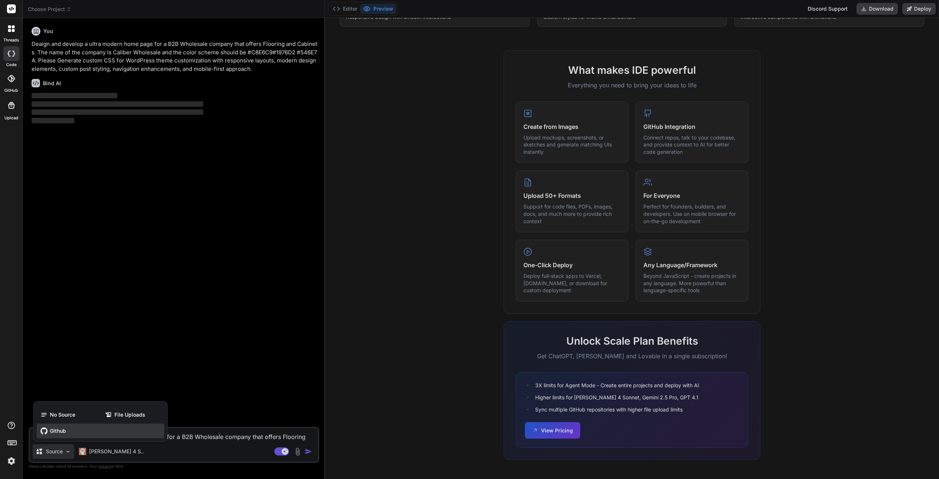
click at [62, 430] on span "Github" at bounding box center [58, 430] width 16 height 7
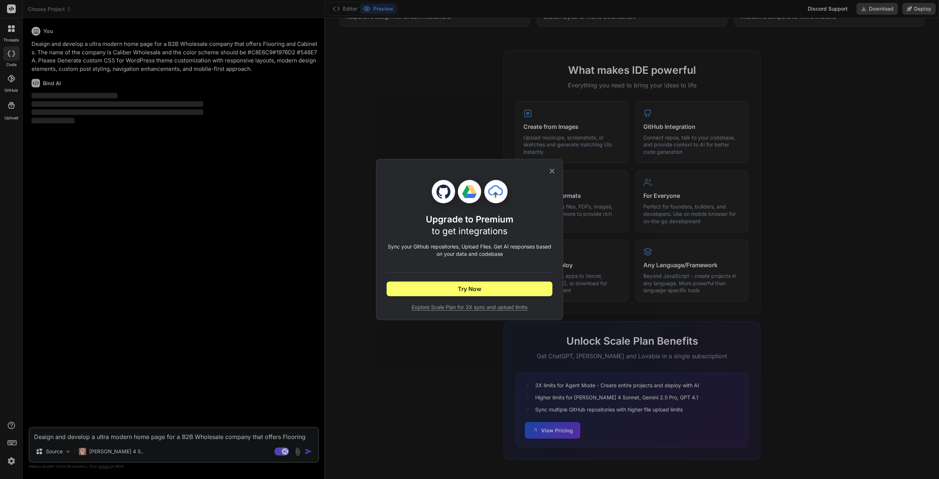
click at [550, 173] on icon at bounding box center [552, 171] width 5 height 5
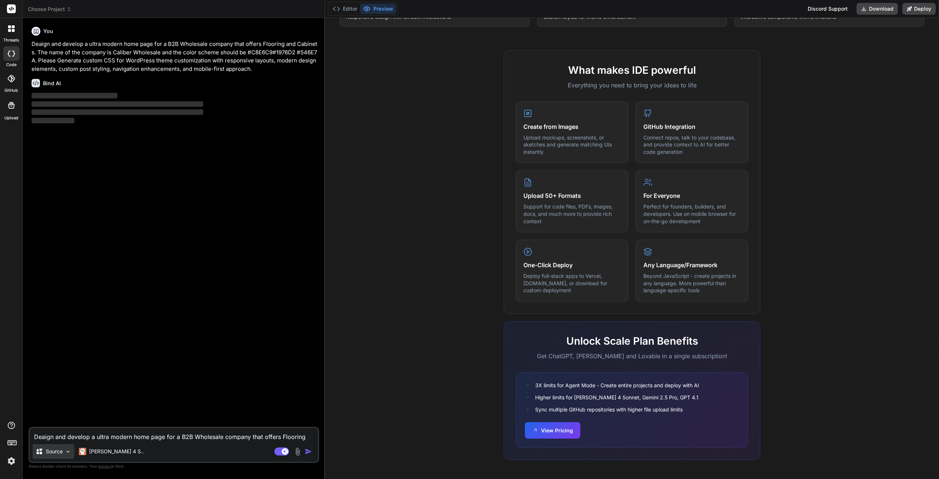
click at [55, 456] on div "Source" at bounding box center [53, 451] width 41 height 15
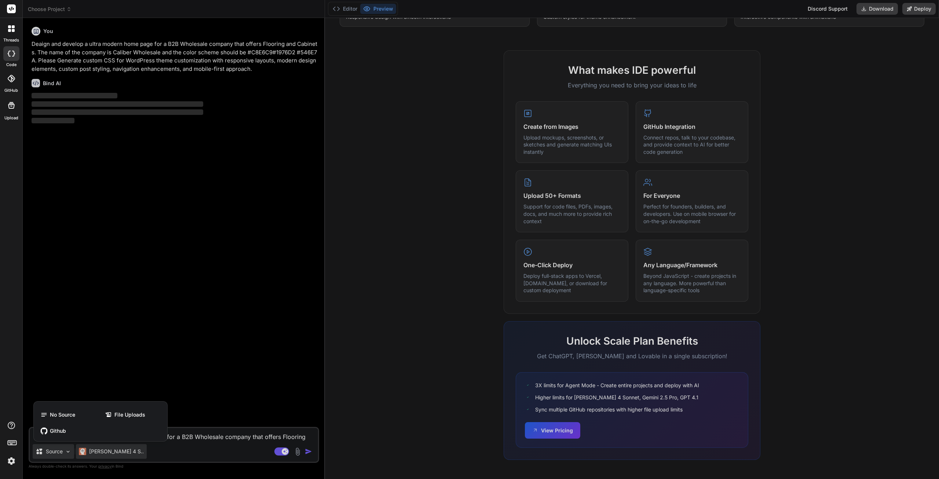
click at [105, 451] on div at bounding box center [469, 239] width 939 height 479
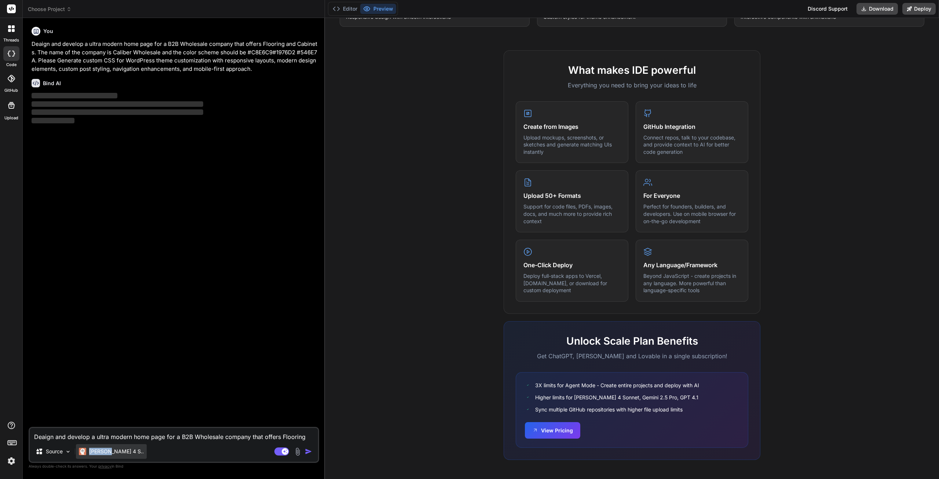
click at [105, 451] on p "[PERSON_NAME] 4 S.." at bounding box center [116, 451] width 55 height 7
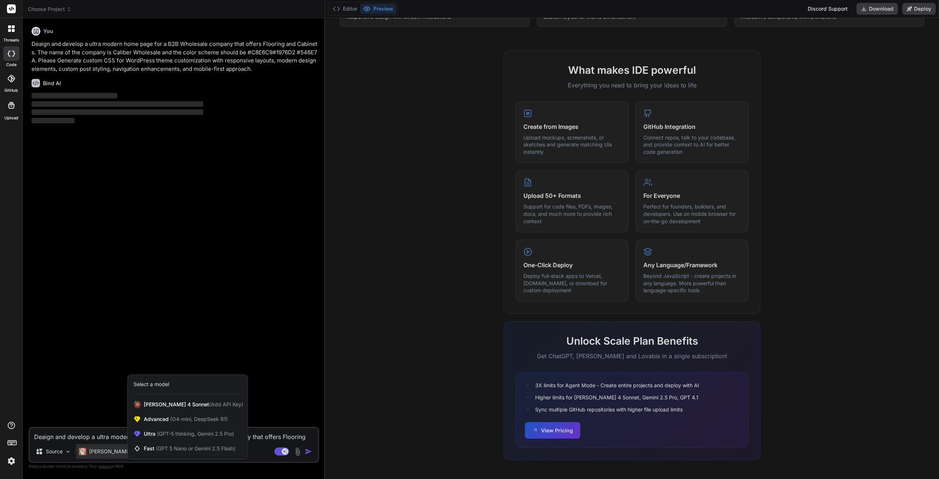
click at [179, 433] on span "(GPT-5 thinking, Gemini 2.5 Pro)" at bounding box center [195, 433] width 79 height 6
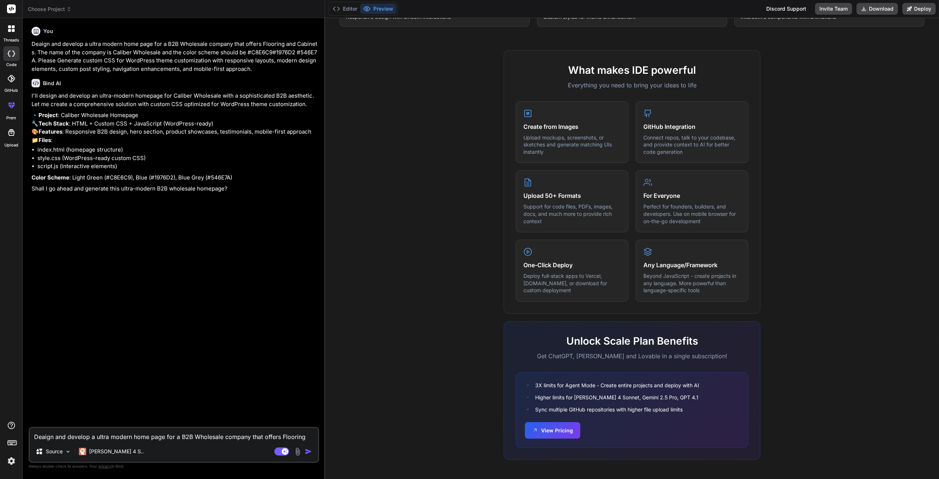
click at [137, 439] on textarea "Deaign and develop a ultra modern home page for a B2B Wholesale company that of…" at bounding box center [174, 434] width 288 height 13
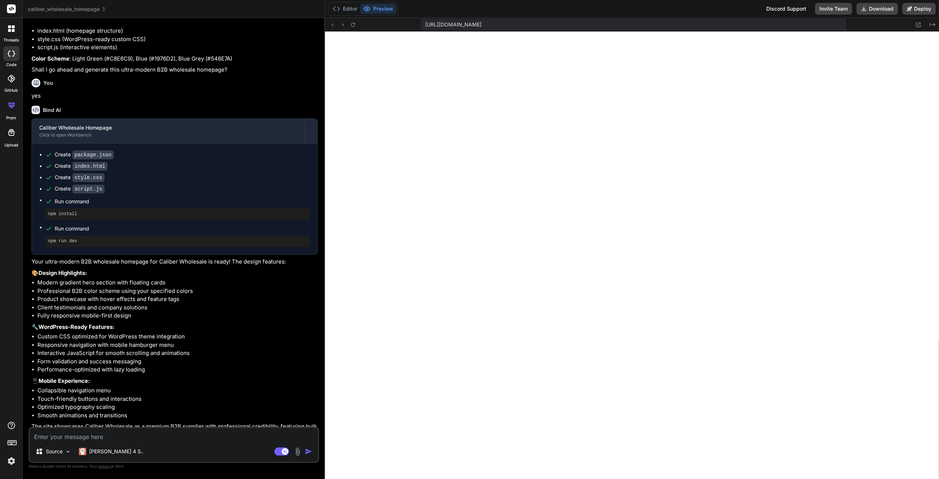
scroll to position [157, 0]
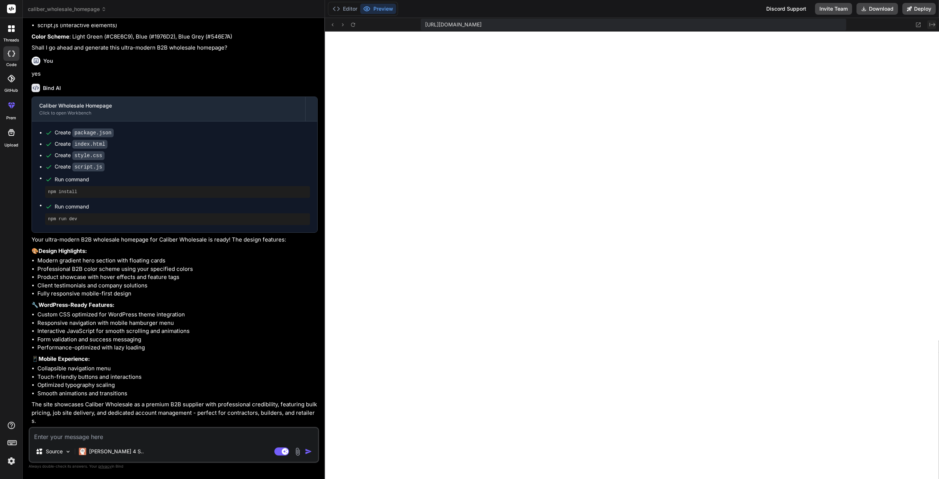
click at [931, 25] on icon "Created with Pixso." at bounding box center [933, 25] width 6 height 6
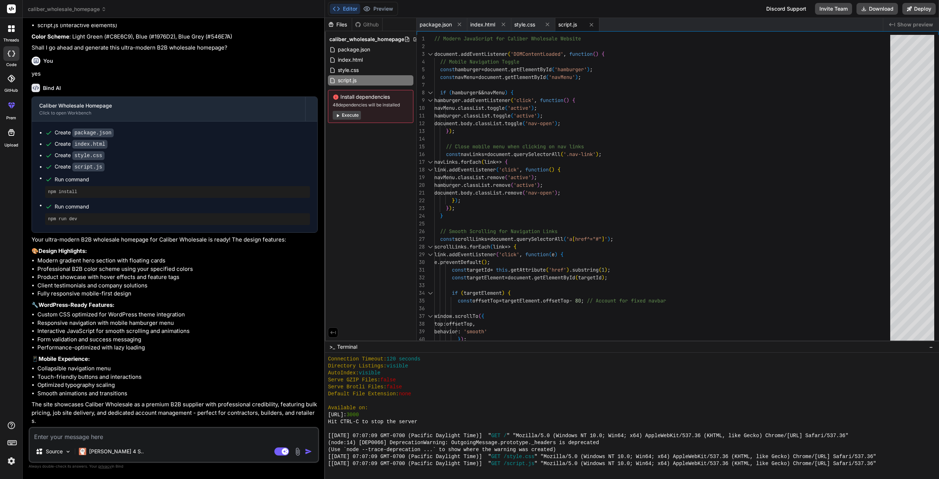
click at [931, 25] on span "Show preview" at bounding box center [916, 24] width 36 height 7
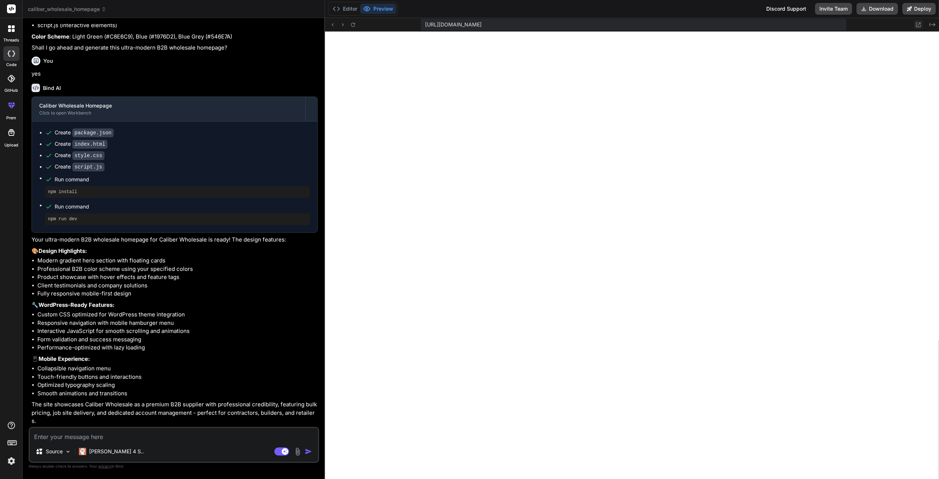
click at [922, 25] on icon at bounding box center [919, 25] width 6 height 6
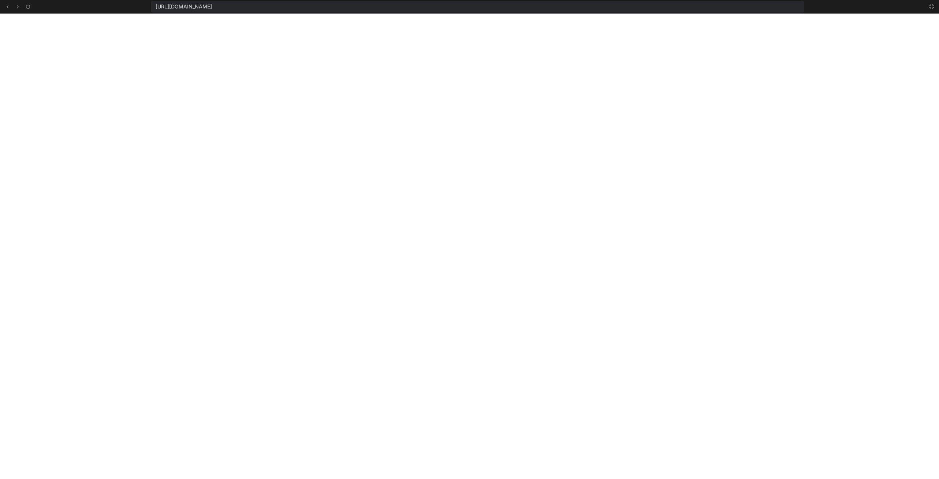
scroll to position [279, 0]
click at [928, 7] on button at bounding box center [932, 6] width 9 height 9
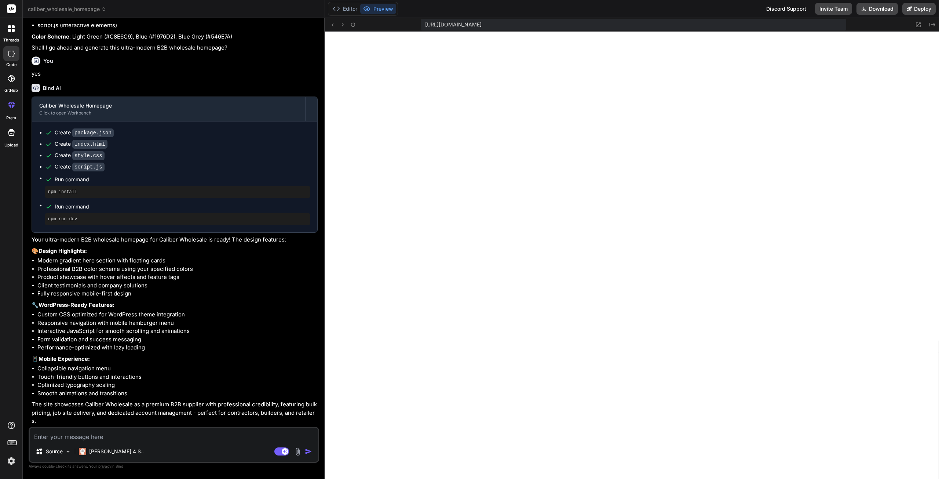
click at [218, 433] on textarea at bounding box center [174, 434] width 288 height 13
paste textarea "[URL][DOMAIN_NAME]"
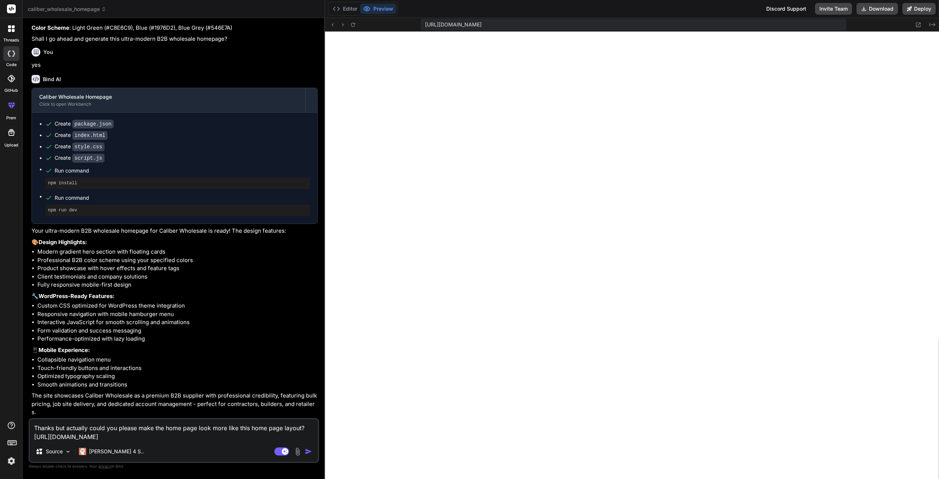
click at [308, 453] on img "button" at bounding box center [308, 451] width 7 height 7
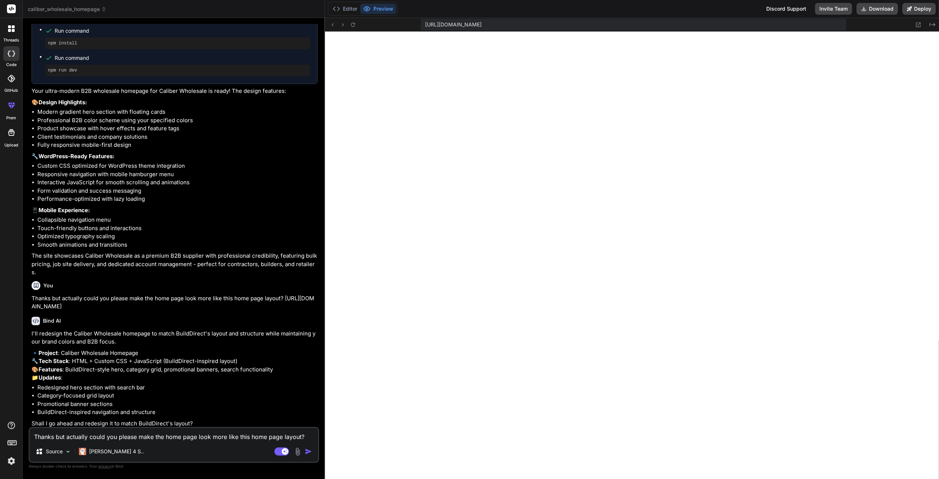
scroll to position [333, 0]
click at [134, 437] on textarea "Thanks but actually could you please make the home page look more like this hom…" at bounding box center [174, 434] width 288 height 13
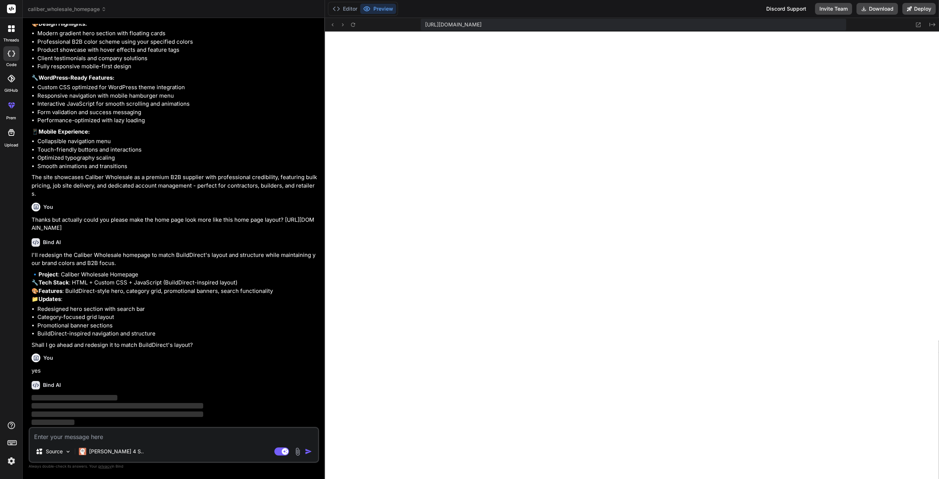
scroll to position [0, 0]
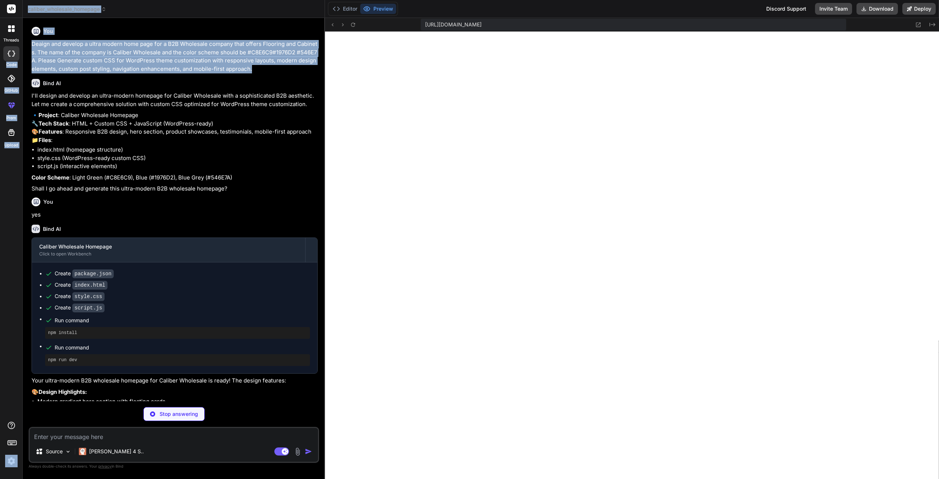
drag, startPoint x: 173, startPoint y: 63, endPoint x: 21, endPoint y: 45, distance: 152.7
click at [21, 45] on div "threads code GitHub prem Upload caliber_wholesale_homepage Created with Pixso. …" at bounding box center [469, 239] width 939 height 479
click at [149, 39] on div "You Deaign and develop a ultra modern home page for a B2B Wholesale company tha…" at bounding box center [175, 48] width 286 height 49
drag, startPoint x: 248, startPoint y: 68, endPoint x: 35, endPoint y: 48, distance: 213.4
click at [34, 48] on p "Deaign and develop a ultra modern home page for a B2B Wholesale company that of…" at bounding box center [175, 56] width 286 height 33
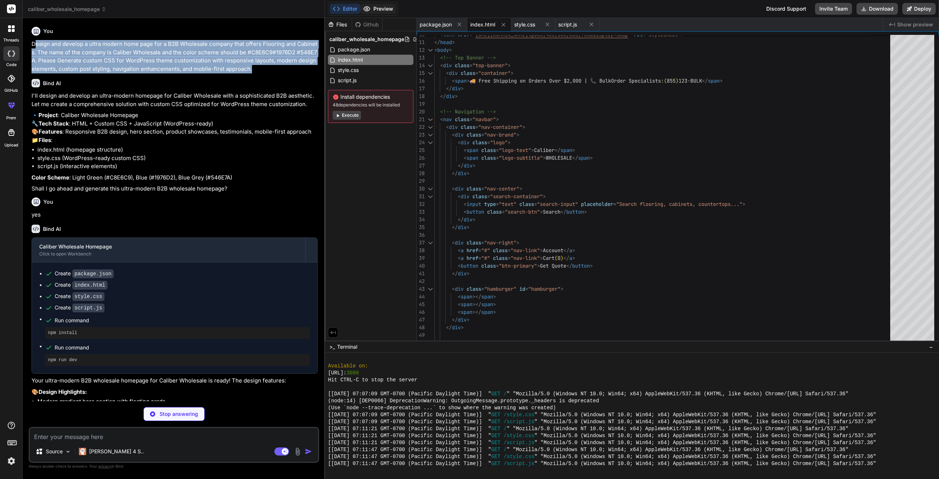
click at [389, 10] on button "Preview" at bounding box center [378, 9] width 36 height 10
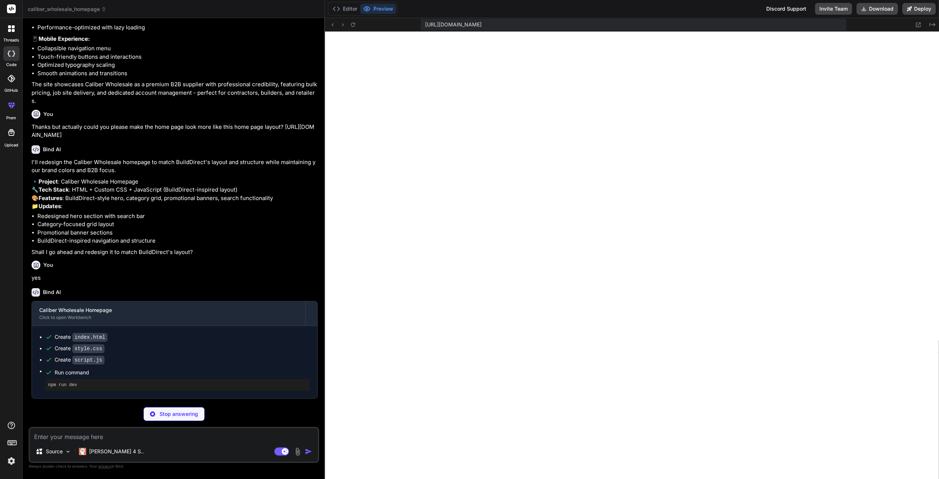
scroll to position [530, 0]
click at [370, 10] on icon at bounding box center [366, 8] width 7 height 7
click at [377, 9] on button "Preview" at bounding box center [378, 9] width 36 height 10
click at [920, 22] on icon at bounding box center [919, 25] width 6 height 6
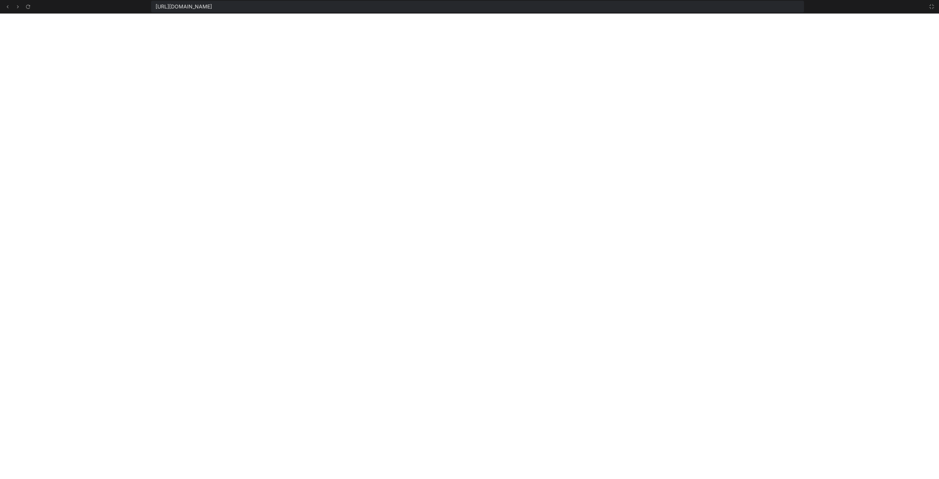
click at [932, 5] on icon at bounding box center [932, 7] width 6 height 6
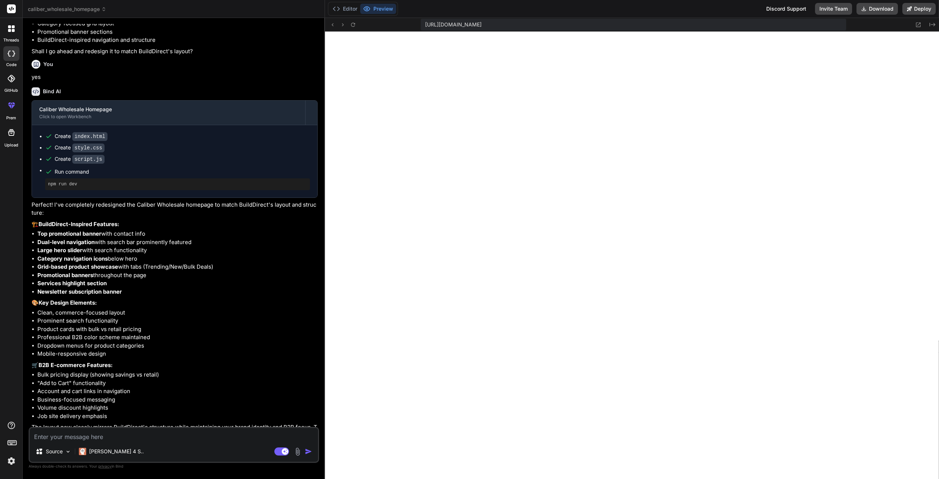
scroll to position [725, 0]
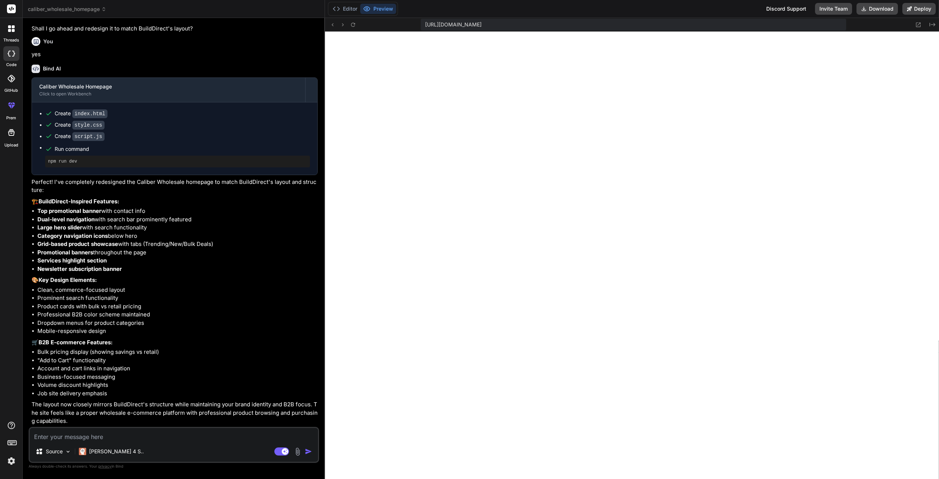
click at [121, 439] on textarea at bounding box center [174, 434] width 288 height 13
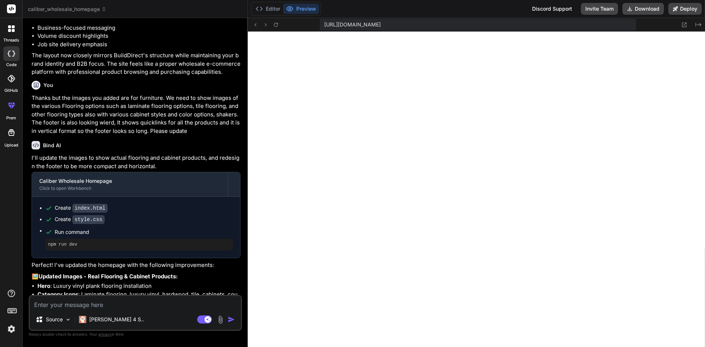
scroll to position [1323, 0]
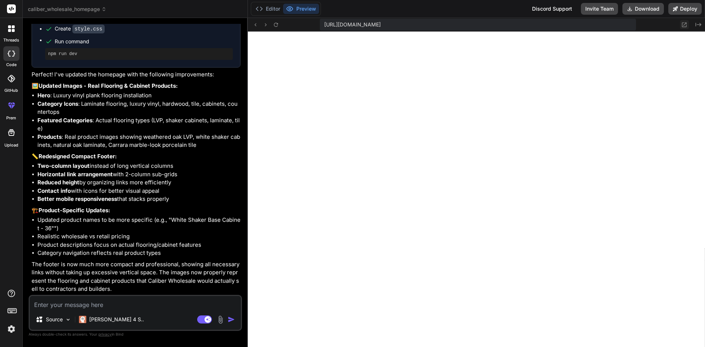
click at [683, 24] on icon at bounding box center [684, 25] width 6 height 6
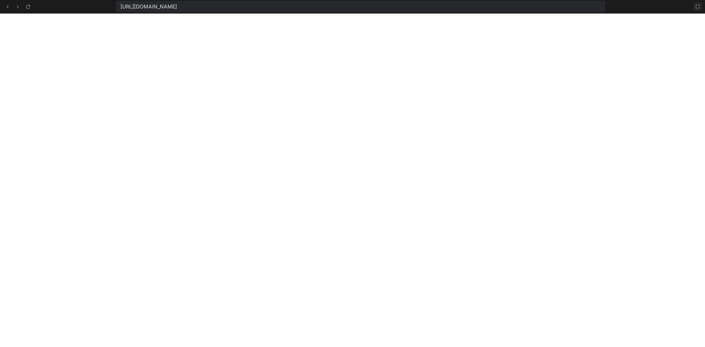
click at [697, 6] on icon at bounding box center [697, 7] width 6 height 6
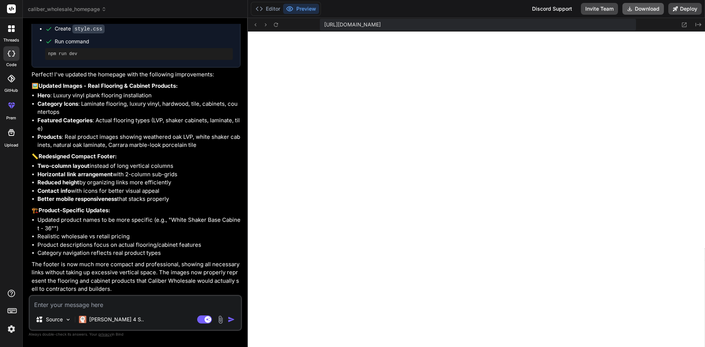
click at [639, 11] on button "Download" at bounding box center [642, 9] width 41 height 12
click at [126, 305] on textarea at bounding box center [135, 302] width 211 height 13
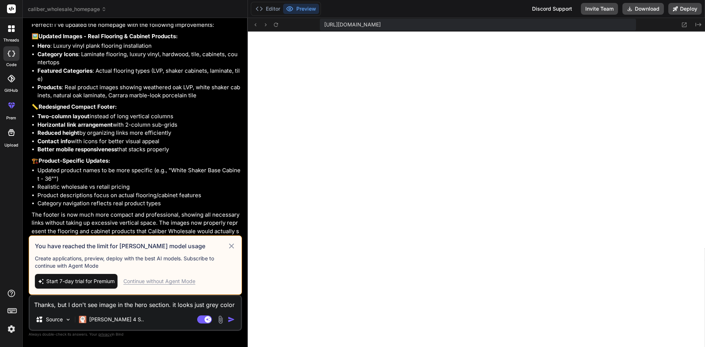
click at [174, 282] on div "Continue without Agent Mode" at bounding box center [159, 280] width 72 height 7
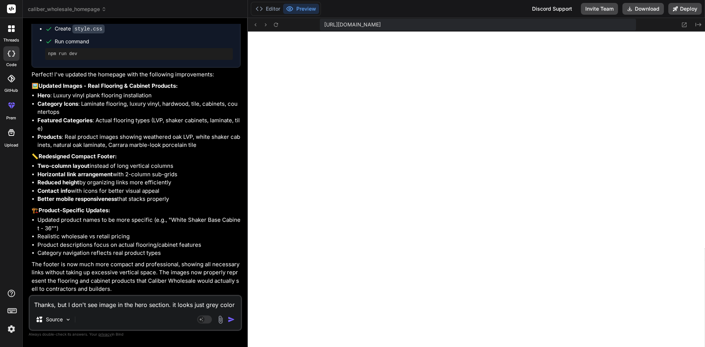
click at [229, 318] on img "button" at bounding box center [231, 319] width 7 height 7
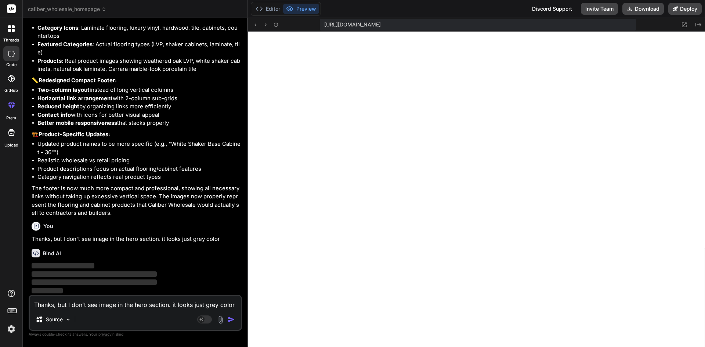
scroll to position [1399, 0]
click at [683, 10] on button "Deploy" at bounding box center [684, 9] width 33 height 12
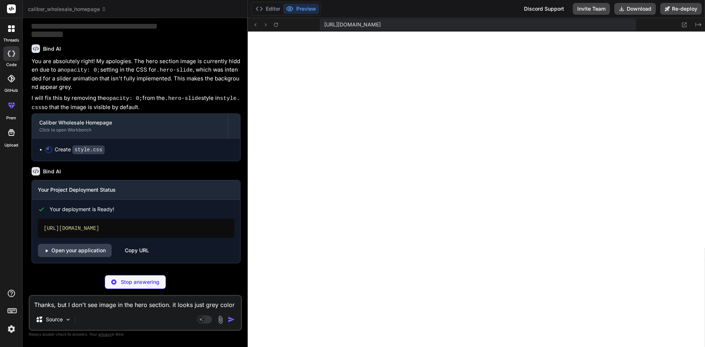
scroll to position [1653, 0]
drag, startPoint x: 170, startPoint y: 228, endPoint x: 41, endPoint y: 230, distance: 128.1
click at [41, 230] on div "[URL][DOMAIN_NAME]" at bounding box center [136, 228] width 196 height 19
click at [66, 250] on link "Open your application" at bounding box center [75, 250] width 74 height 13
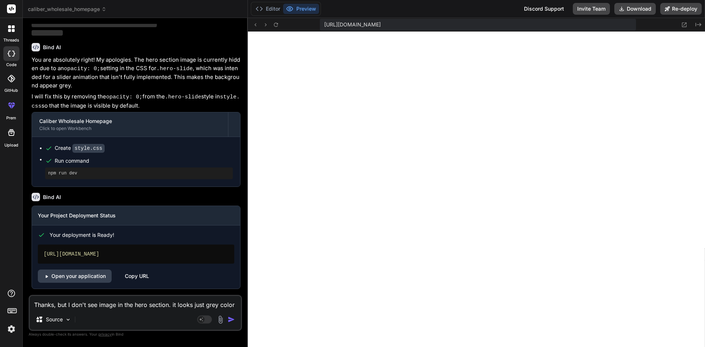
scroll to position [1654, 0]
click at [106, 306] on textarea "Thanks, but I don't see image in the hero section. it looks just grey color" at bounding box center [135, 302] width 211 height 13
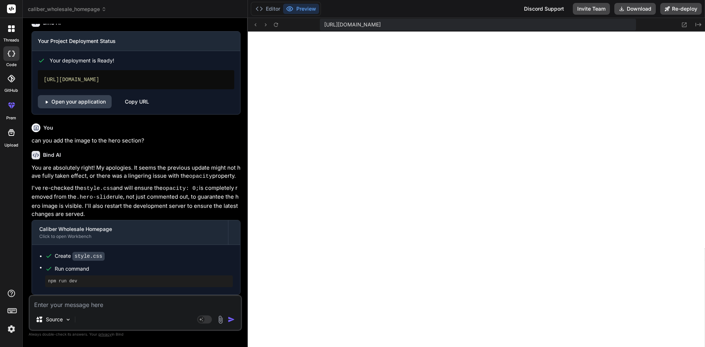
scroll to position [1826, 0]
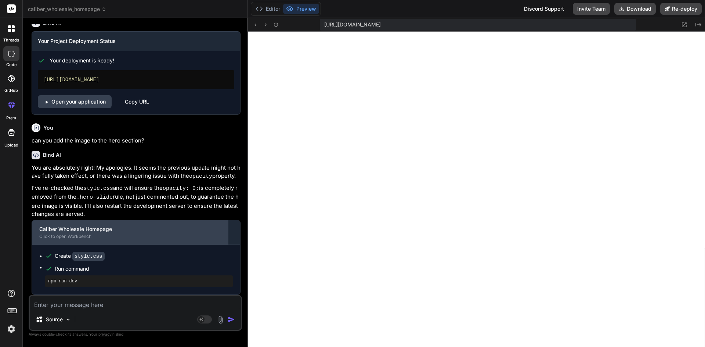
click at [69, 232] on div "Caliber Wholesale Homepage" at bounding box center [129, 228] width 181 height 7
click at [97, 232] on div "Caliber Wholesale Homepage" at bounding box center [129, 228] width 181 height 7
drag, startPoint x: 78, startPoint y: 235, endPoint x: 96, endPoint y: 233, distance: 17.7
click at [77, 235] on div "Click to open Workbench" at bounding box center [129, 236] width 181 height 6
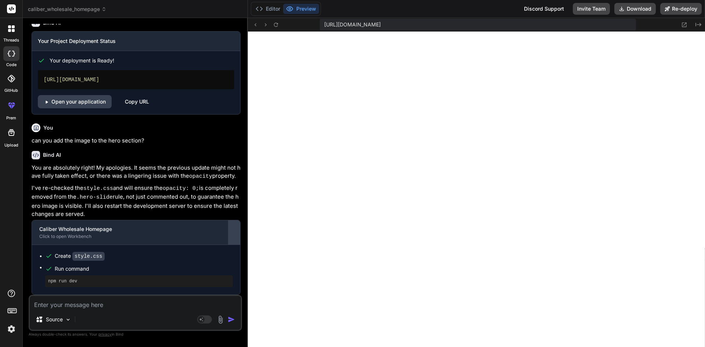
click at [229, 229] on div at bounding box center [234, 232] width 12 height 12
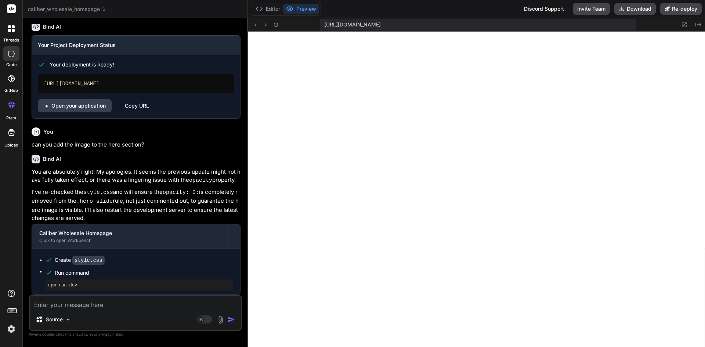
scroll to position [1776, 0]
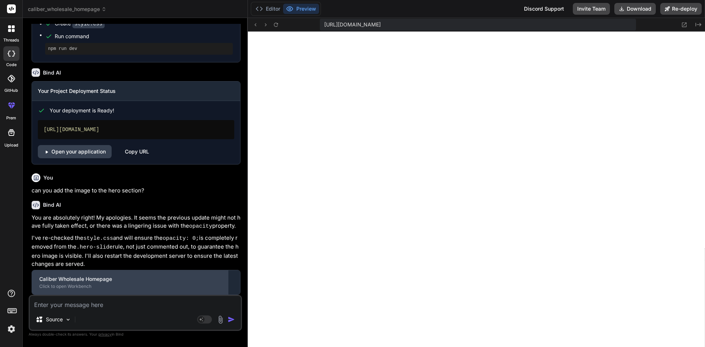
click at [107, 289] on div "Caliber Wholesale Homepage Click to open Workbench" at bounding box center [130, 282] width 196 height 24
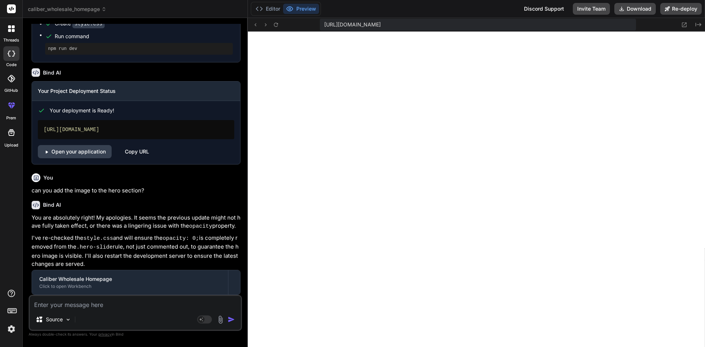
click at [684, 22] on icon at bounding box center [684, 25] width 6 height 6
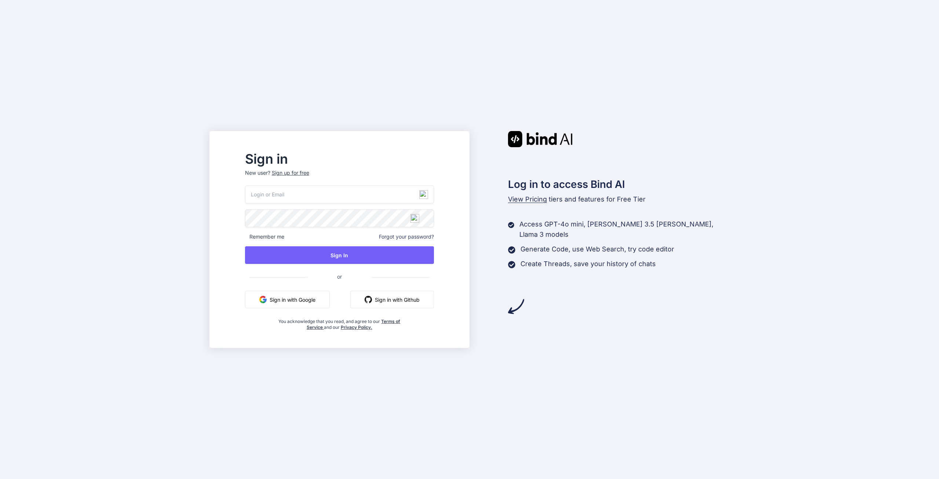
click at [324, 304] on button "Sign in with Google" at bounding box center [287, 300] width 85 height 18
